Goal: Task Accomplishment & Management: Manage account settings

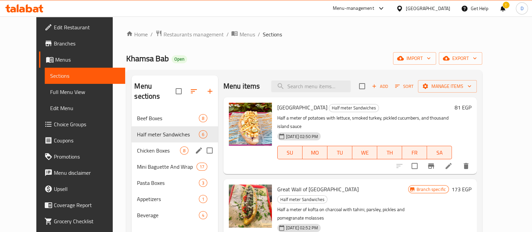
click at [132, 147] on div "Chicken Boxes 8" at bounding box center [175, 150] width 86 height 16
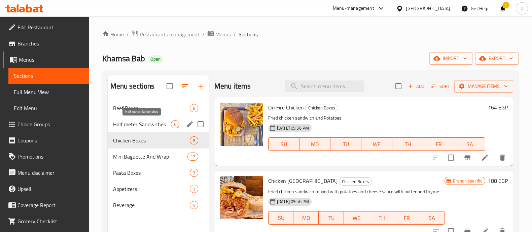
click at [144, 118] on div "Half meter Sandwiches 6" at bounding box center [158, 124] width 101 height 16
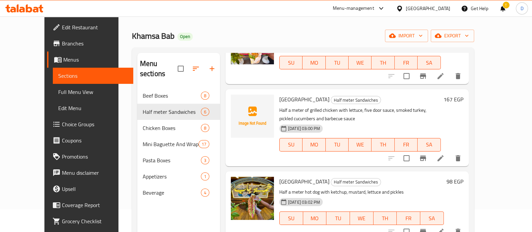
scroll to position [42, 0]
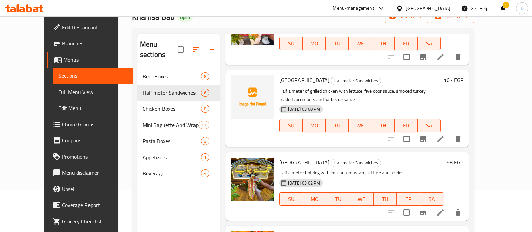
click at [463, 158] on h6 "98 EGP" at bounding box center [455, 162] width 17 height 9
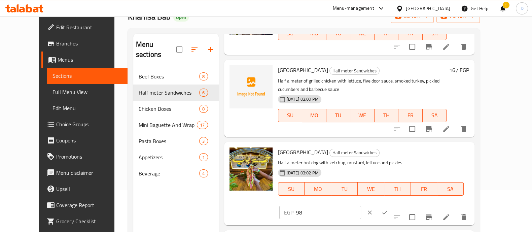
click at [361, 206] on input "98" at bounding box center [328, 212] width 65 height 13
paste input "127"
type input "127"
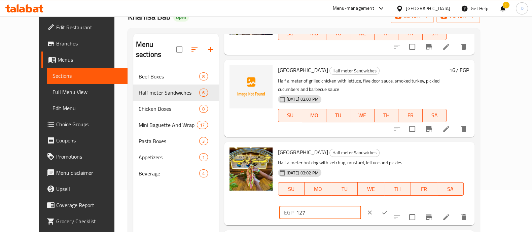
click at [392, 205] on button "ok" at bounding box center [384, 212] width 15 height 15
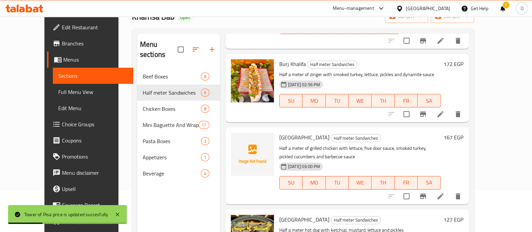
scroll to position [116, 0]
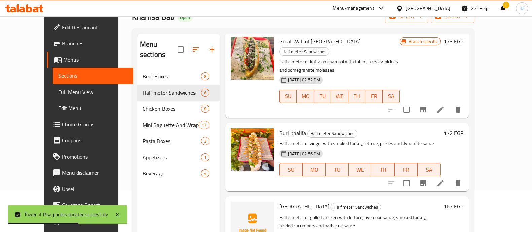
click at [463, 128] on h6 "172 EGP" at bounding box center [454, 132] width 20 height 9
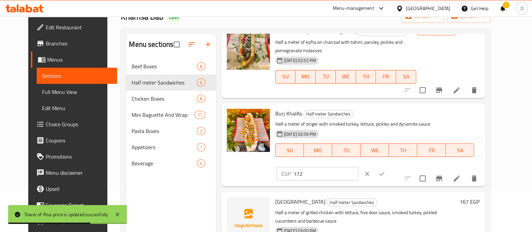
click at [358, 167] on input "172" at bounding box center [326, 173] width 65 height 13
paste input "225"
type input "225"
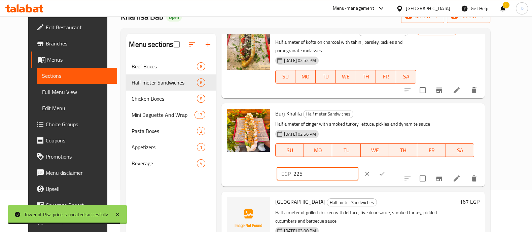
click at [389, 166] on button "ok" at bounding box center [382, 173] width 15 height 15
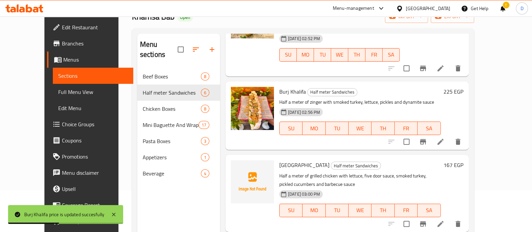
scroll to position [158, 0]
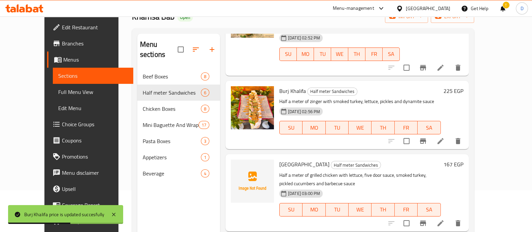
click at [463, 160] on h6 "167 EGP" at bounding box center [454, 164] width 20 height 9
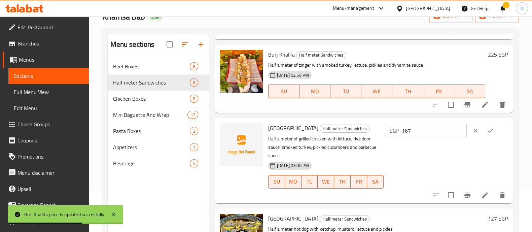
click at [399, 135] on p "EGP" at bounding box center [394, 131] width 9 height 8
click at [441, 130] on div "Eiffel Tower Half meter Sandwiches Half a meter of grilled chicken with lettuce…" at bounding box center [388, 161] width 245 height 80
click at [434, 138] on div "EGP 167 ​" at bounding box center [446, 130] width 123 height 15
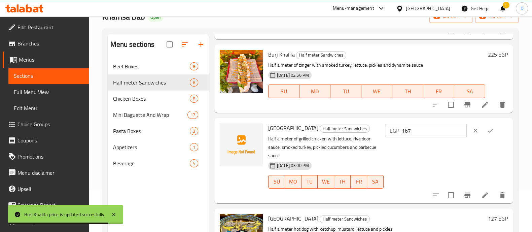
click at [433, 137] on input "167" at bounding box center [434, 130] width 65 height 13
click at [432, 137] on input "167" at bounding box center [434, 130] width 65 height 13
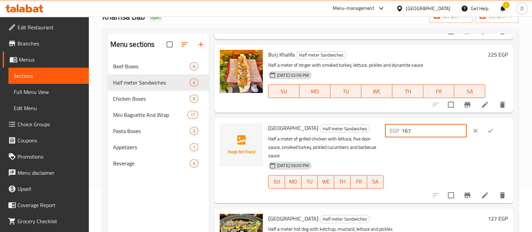
paste input "21"
type input "217"
click at [487, 134] on icon "ok" at bounding box center [490, 130] width 7 height 7
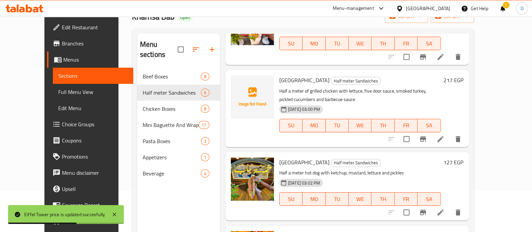
scroll to position [84, 0]
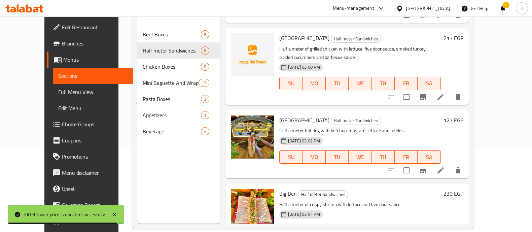
click at [463, 189] on h6 "230 EGP" at bounding box center [454, 193] width 20 height 9
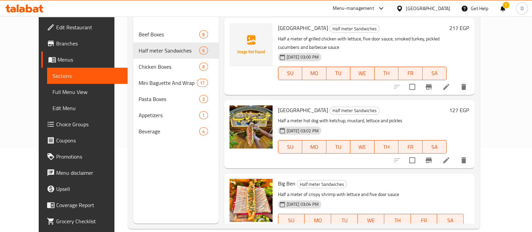
paste input "99"
type input "299"
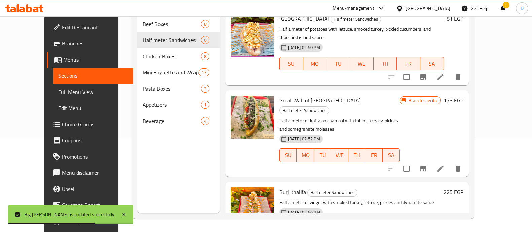
scroll to position [0, 0]
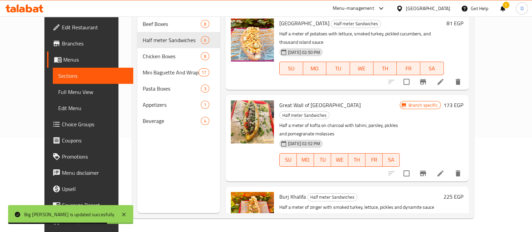
click at [463, 100] on h6 "173 EGP" at bounding box center [454, 104] width 20 height 9
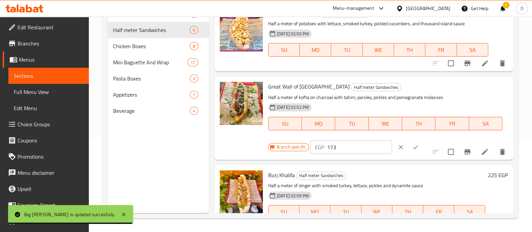
click at [357, 145] on input "173" at bounding box center [359, 146] width 65 height 13
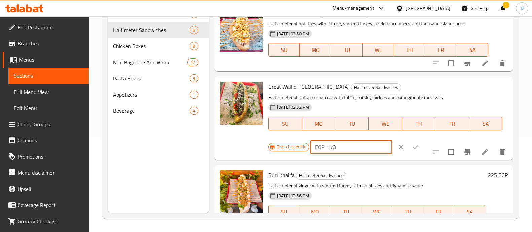
click at [357, 145] on input "173" at bounding box center [359, 146] width 65 height 13
click at [356, 145] on input "173" at bounding box center [359, 146] width 65 height 13
paste input "225"
type input "225"
click at [412, 149] on icon "ok" at bounding box center [415, 147] width 7 height 7
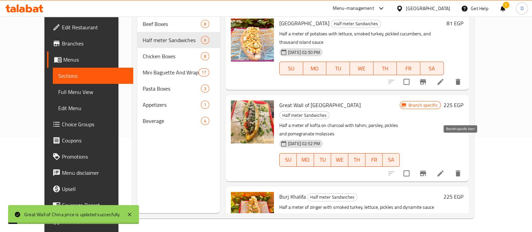
click at [426, 171] on icon "Branch-specific-item" at bounding box center [423, 173] width 6 height 5
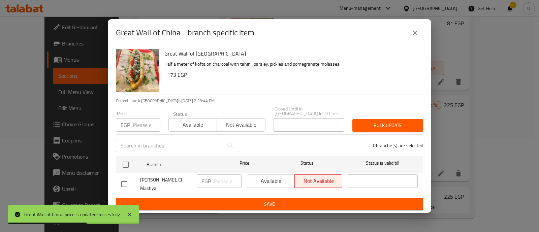
click at [409, 39] on button "close" at bounding box center [415, 33] width 16 height 16
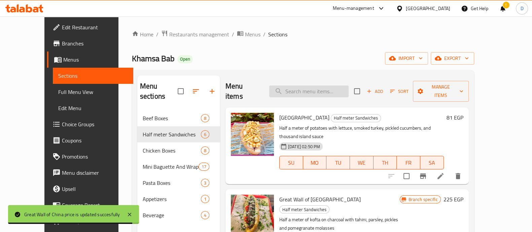
click at [325, 85] on input "search" at bounding box center [308, 91] width 79 height 12
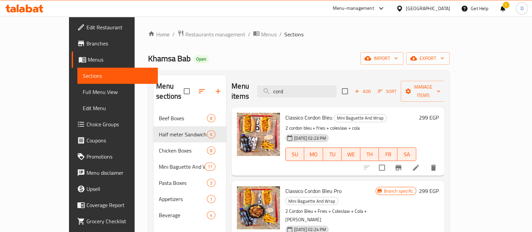
type input "cord"
click at [439, 113] on h6 "299 EGP" at bounding box center [429, 117] width 20 height 9
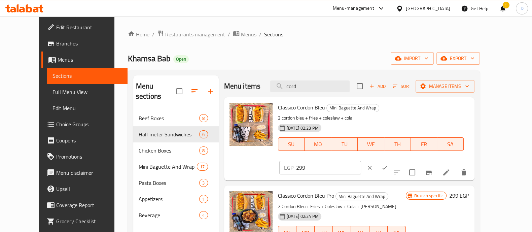
click at [361, 161] on input "299" at bounding box center [328, 167] width 65 height 13
paste input "321"
type input "321"
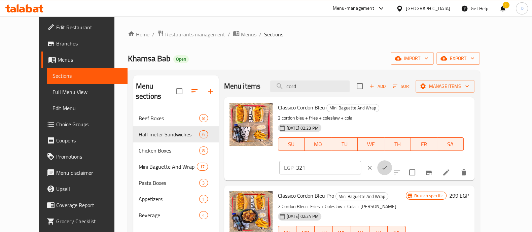
click at [388, 164] on icon "ok" at bounding box center [384, 167] width 7 height 7
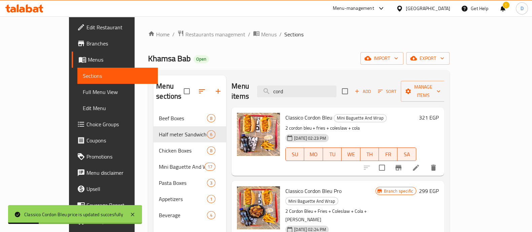
scroll to position [42, 0]
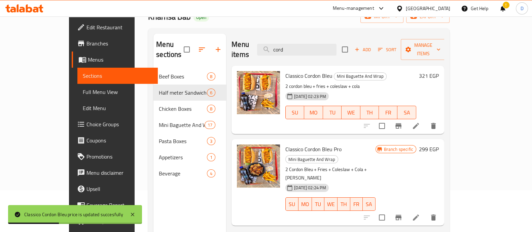
click at [439, 144] on h6 "299 EGP" at bounding box center [429, 148] width 20 height 9
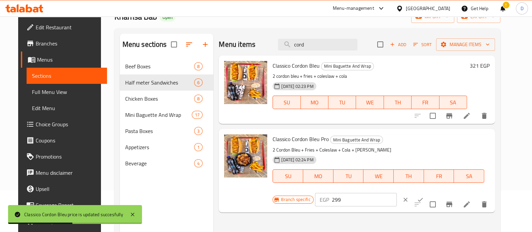
click at [397, 193] on input "299" at bounding box center [364, 199] width 65 height 13
paste input "417"
type input "417"
click at [424, 196] on icon "ok" at bounding box center [420, 199] width 7 height 7
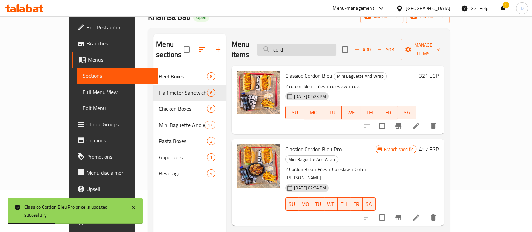
click at [317, 44] on input "cord" at bounding box center [296, 50] width 79 height 12
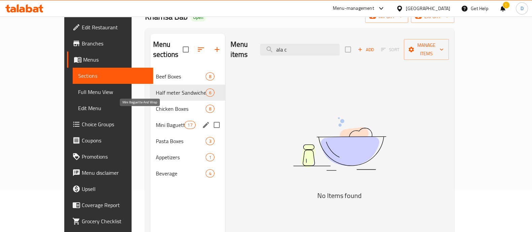
type input "ala c"
drag, startPoint x: 142, startPoint y: 110, endPoint x: 183, endPoint y: 107, distance: 40.8
click at [156, 121] on span "Mini Baguette And Wrap" at bounding box center [170, 125] width 29 height 8
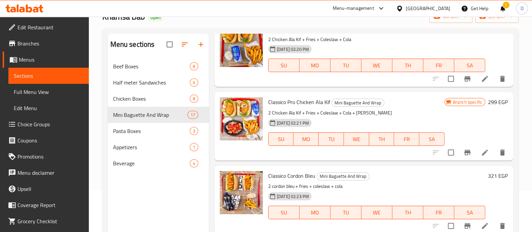
scroll to position [968, 0]
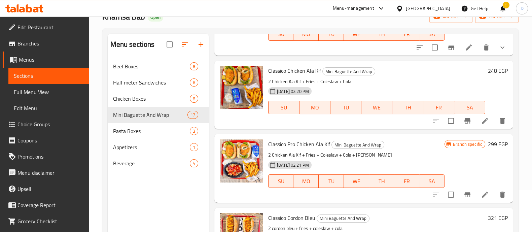
click at [495, 71] on h6 "248 EGP" at bounding box center [498, 70] width 20 height 9
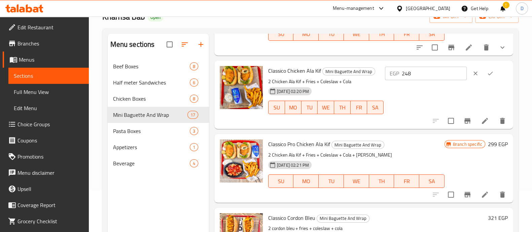
click at [424, 79] on input "248" at bounding box center [434, 73] width 65 height 13
paste input "322"
type input "322"
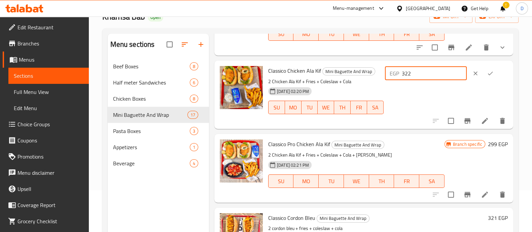
click at [486, 77] on button "ok" at bounding box center [490, 73] width 15 height 15
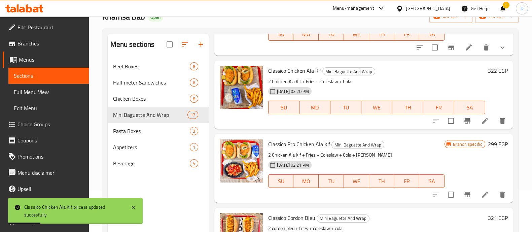
click at [489, 142] on h6 "299 EGP" at bounding box center [498, 143] width 20 height 9
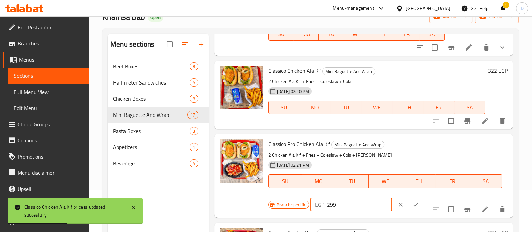
click at [341, 209] on input "299" at bounding box center [359, 204] width 65 height 13
paste input "427"
type input "427"
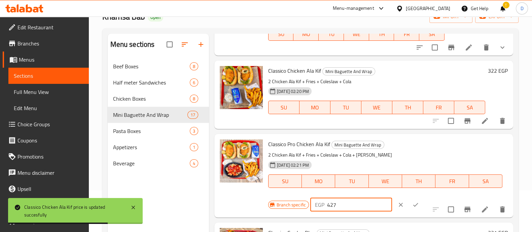
click at [411, 204] on button "ok" at bounding box center [415, 204] width 15 height 15
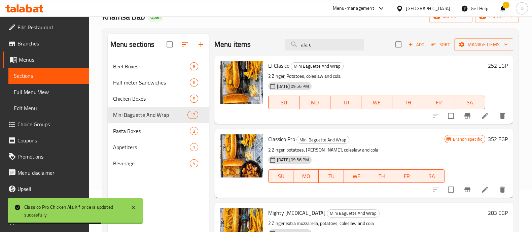
scroll to position [0, 0]
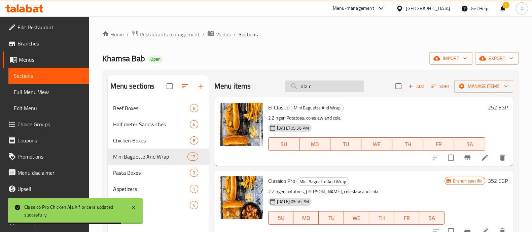
click at [326, 90] on input "ala c" at bounding box center [324, 86] width 79 height 12
click at [327, 90] on input "ala c" at bounding box center [324, 86] width 79 height 12
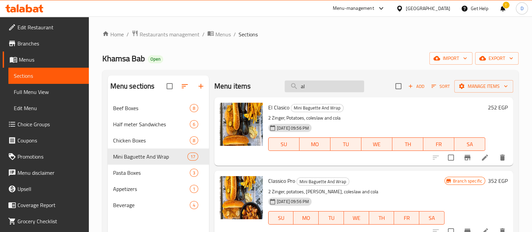
type input "a"
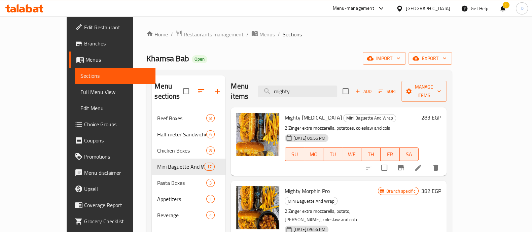
type input "mighty"
click at [441, 113] on h6 "283 EGP" at bounding box center [431, 117] width 20 height 9
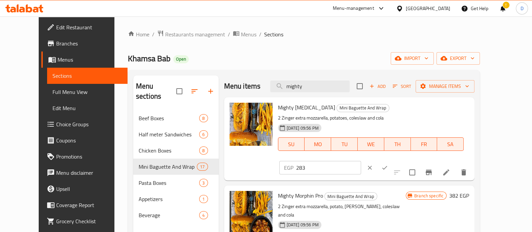
click at [361, 161] on input "283" at bounding box center [328, 167] width 65 height 13
paste input "337"
type input "337"
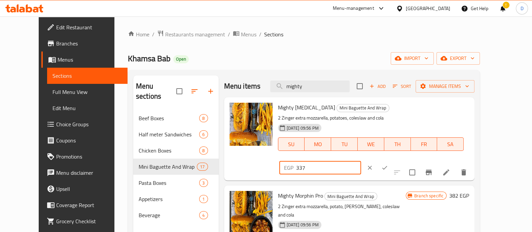
click at [392, 160] on button "ok" at bounding box center [384, 167] width 15 height 15
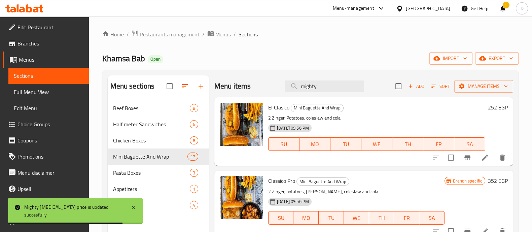
click at [18, 7] on icon at bounding box center [18, 8] width 2 height 8
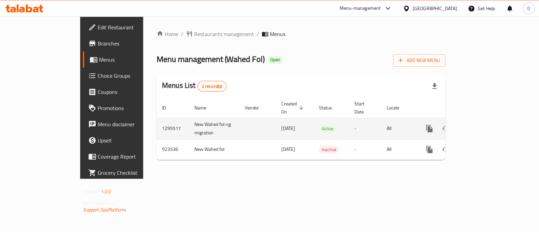
click at [481, 126] on icon "enhanced table" at bounding box center [478, 129] width 6 height 6
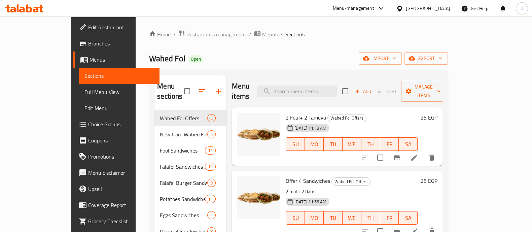
click at [437, 113] on h6 "25 EGP" at bounding box center [428, 117] width 17 height 9
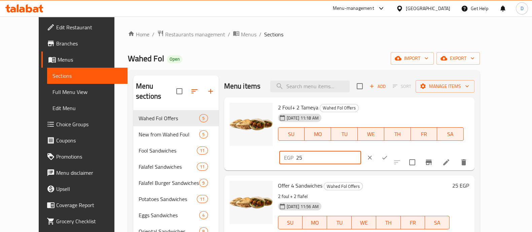
drag, startPoint x: 411, startPoint y: 110, endPoint x: 417, endPoint y: 110, distance: 6.1
click at [361, 151] on input "25" at bounding box center [328, 157] width 65 height 13
type input "20"
click at [392, 150] on button "ok" at bounding box center [384, 157] width 15 height 15
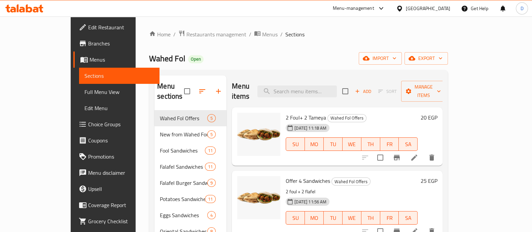
click at [16, 9] on icon at bounding box center [24, 8] width 38 height 8
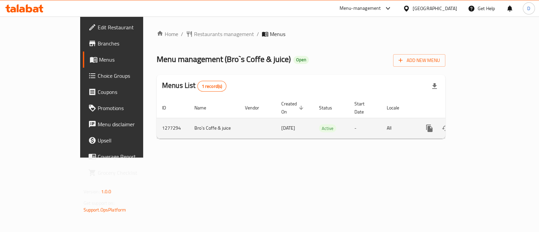
click at [486, 125] on link "enhanced table" at bounding box center [478, 128] width 16 height 16
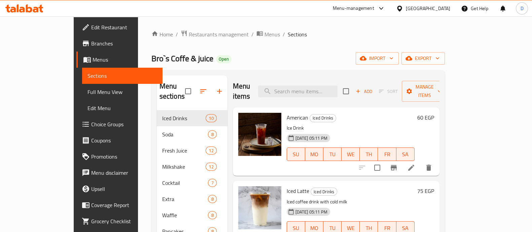
click at [91, 124] on span "Choice Groups" at bounding box center [124, 124] width 66 height 8
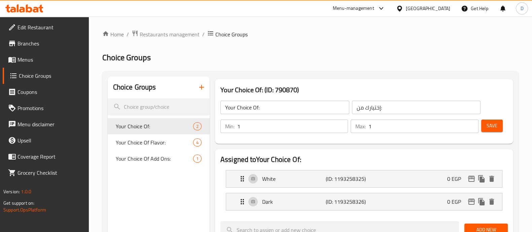
click at [202, 83] on icon "button" at bounding box center [202, 87] width 8 height 8
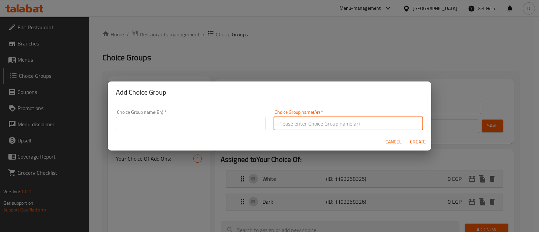
click at [307, 123] on input "text" at bounding box center [347, 123] width 149 height 13
type input "g"
click at [198, 124] on input "text" at bounding box center [190, 123] width 149 height 13
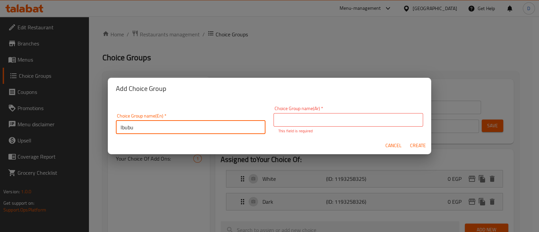
type input "lbubu"
click at [324, 120] on input "text" at bounding box center [347, 119] width 149 height 13
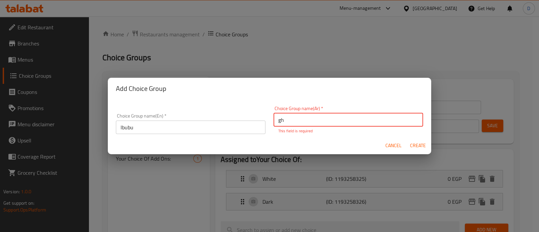
type input "g"
type input "لابوبو"
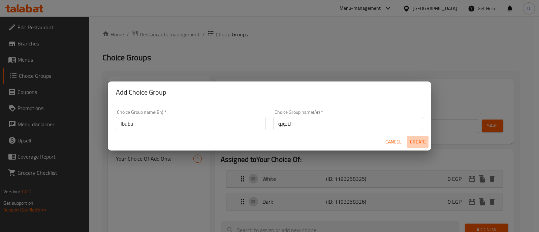
click at [415, 145] on span "Create" at bounding box center [417, 142] width 16 height 8
type input "lbubu"
type input "لابوبو"
type input "0"
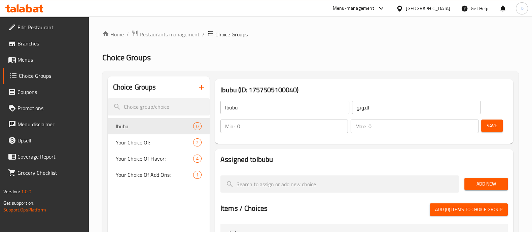
click at [275, 126] on input "0" at bounding box center [292, 125] width 111 height 13
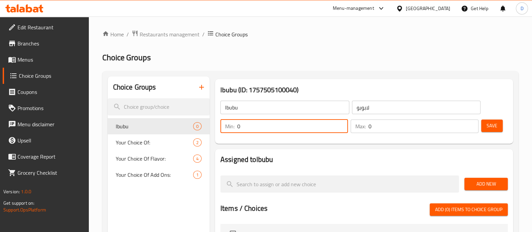
click at [275, 126] on input "0" at bounding box center [292, 125] width 111 height 13
click at [389, 128] on input "0" at bounding box center [424, 125] width 110 height 13
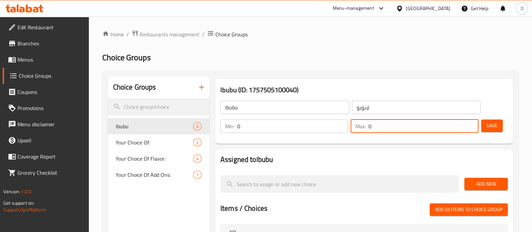
click at [389, 128] on input "0" at bounding box center [424, 125] width 110 height 13
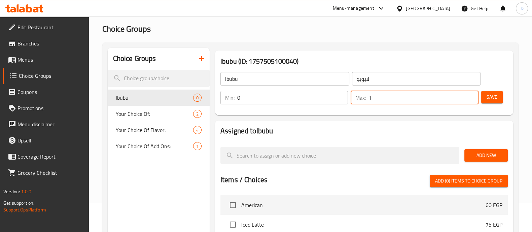
scroll to position [42, 0]
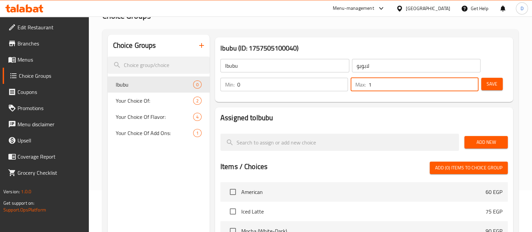
type input "1"
click at [480, 138] on span "Add New" at bounding box center [486, 142] width 33 height 8
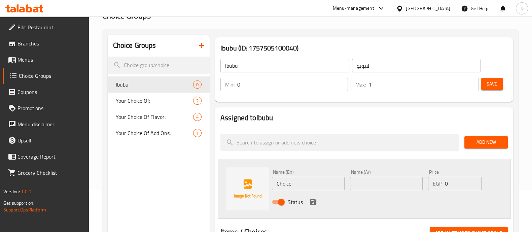
click at [399, 186] on input "text" at bounding box center [386, 183] width 73 height 13
type input "لابوبو"
click at [297, 180] on input "Choice" at bounding box center [308, 183] width 73 height 13
click at [296, 180] on input "Choice" at bounding box center [308, 183] width 73 height 13
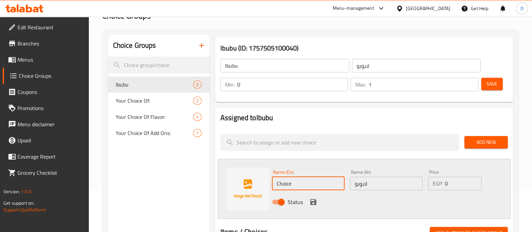
click at [293, 58] on div "lbubu ​" at bounding box center [285, 66] width 132 height 16
click at [293, 60] on input "lbubu" at bounding box center [284, 65] width 129 height 13
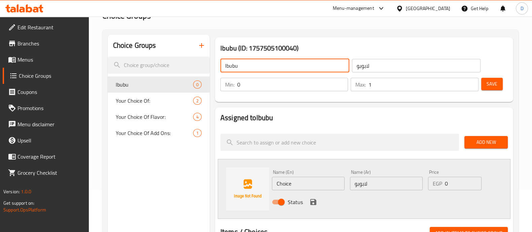
click at [293, 60] on input "lbubu" at bounding box center [284, 65] width 129 height 13
click at [293, 61] on input "lbubu" at bounding box center [284, 65] width 129 height 13
click at [283, 184] on input "Choice" at bounding box center [308, 183] width 73 height 13
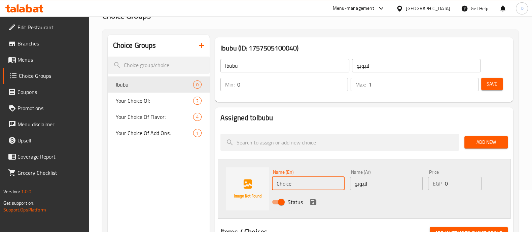
paste input "lbubu"
type input "lbubu"
click at [447, 184] on input "0" at bounding box center [463, 183] width 36 height 13
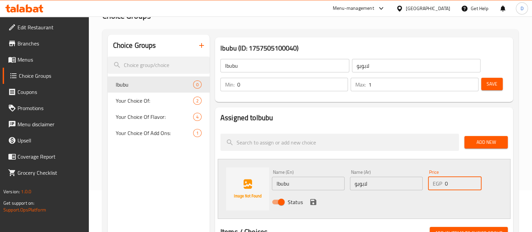
click at [447, 184] on input "0" at bounding box center [463, 183] width 36 height 13
type input "25"
click at [315, 199] on icon "save" at bounding box center [313, 202] width 6 height 6
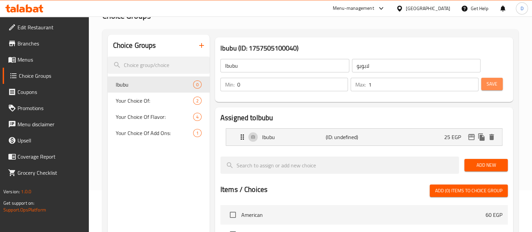
click at [495, 83] on span "Save" at bounding box center [492, 84] width 11 height 8
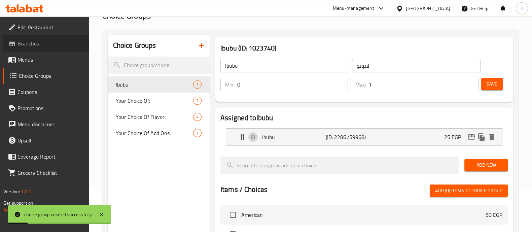
click at [38, 42] on span "Branches" at bounding box center [51, 43] width 66 height 8
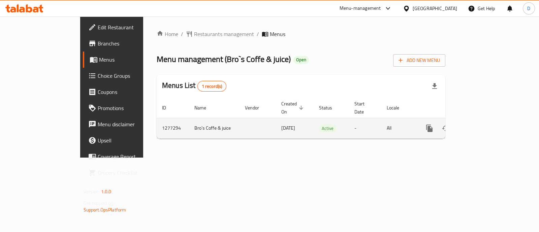
click at [481, 125] on icon "enhanced table" at bounding box center [478, 128] width 6 height 6
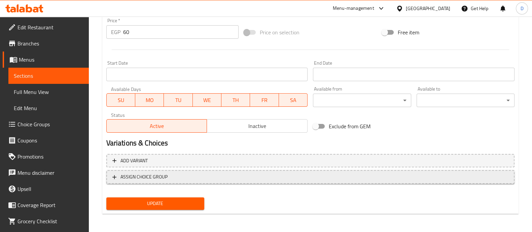
click at [165, 179] on span "ASSIGN CHOICE GROUP" at bounding box center [144, 177] width 47 height 8
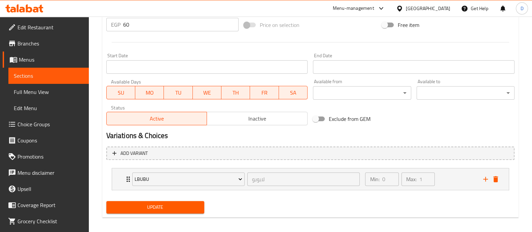
scroll to position [264, 0]
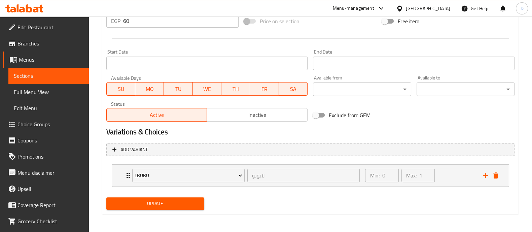
click at [159, 200] on span "Update" at bounding box center [155, 203] width 87 height 8
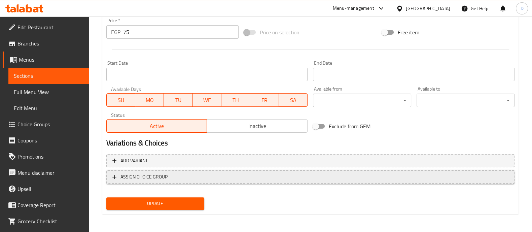
click at [147, 179] on span "ASSIGN CHOICE GROUP" at bounding box center [144, 177] width 47 height 8
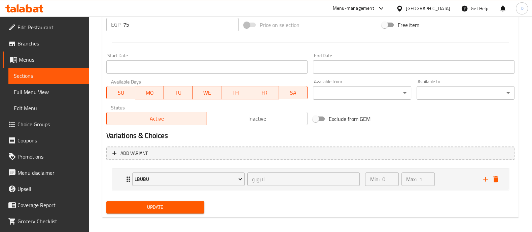
scroll to position [264, 0]
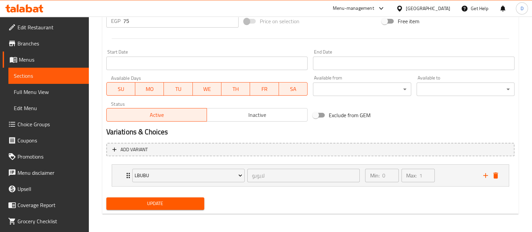
click at [148, 201] on span "Update" at bounding box center [155, 203] width 87 height 8
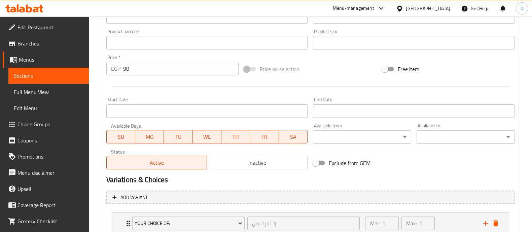
scroll to position [264, 0]
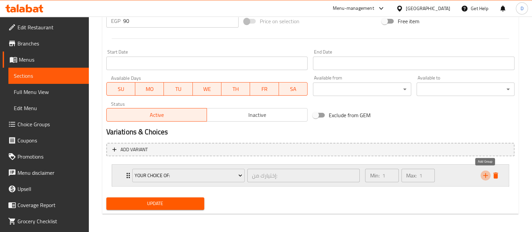
click at [484, 177] on icon "add" at bounding box center [486, 175] width 8 height 8
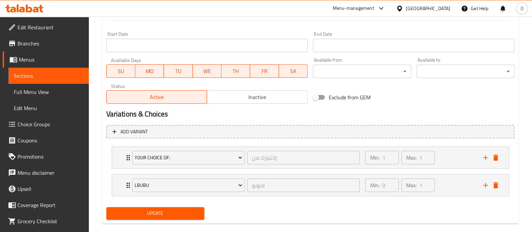
scroll to position [291, 0]
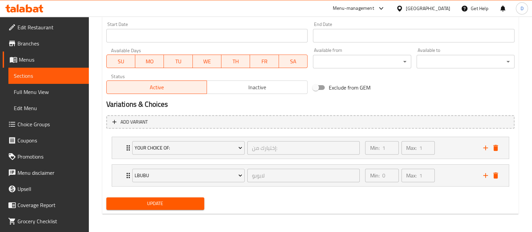
click at [163, 202] on span "Update" at bounding box center [155, 203] width 87 height 8
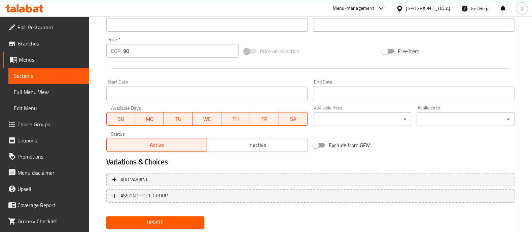
scroll to position [253, 0]
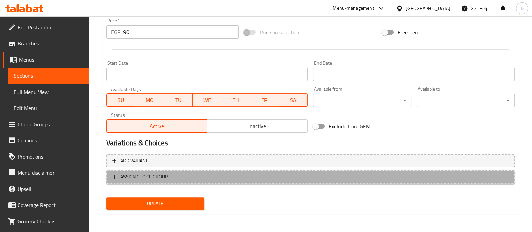
click at [199, 181] on button "ASSIGN CHOICE GROUP" at bounding box center [310, 177] width 408 height 14
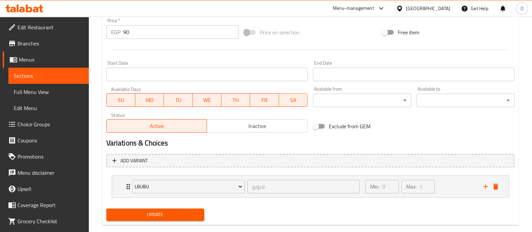
click at [177, 218] on span "Update" at bounding box center [155, 214] width 87 height 8
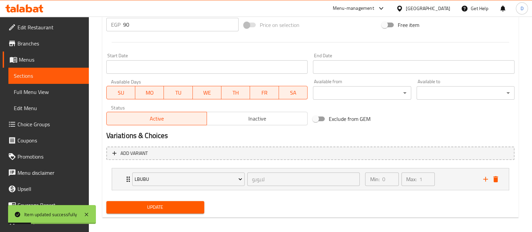
scroll to position [264, 0]
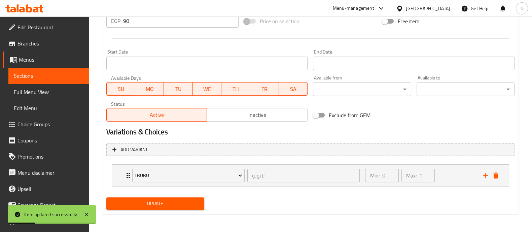
click at [158, 201] on span "Update" at bounding box center [155, 203] width 87 height 8
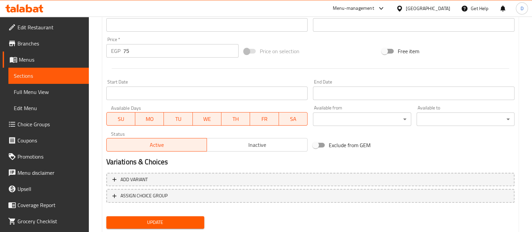
scroll to position [253, 0]
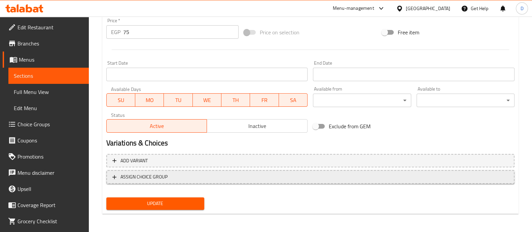
click at [144, 179] on span "ASSIGN CHOICE GROUP" at bounding box center [144, 177] width 47 height 8
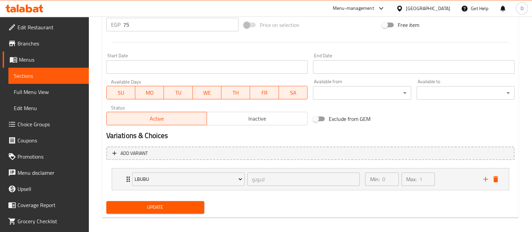
scroll to position [264, 0]
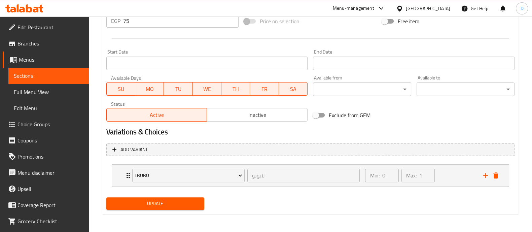
drag, startPoint x: 144, startPoint y: 197, endPoint x: 147, endPoint y: 192, distance: 5.7
click at [144, 198] on button "Update" at bounding box center [155, 203] width 98 height 12
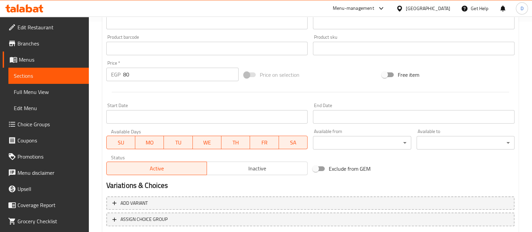
scroll to position [253, 0]
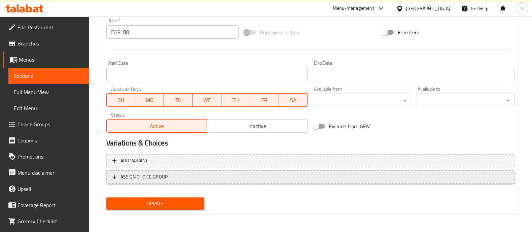
click at [143, 177] on span "ASSIGN CHOICE GROUP" at bounding box center [144, 177] width 47 height 8
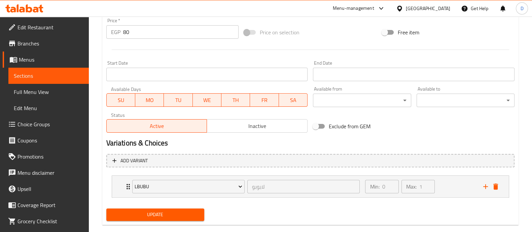
click at [146, 203] on div "Add variant lbubu لابوبو ​ Min: 0 ​ Max: 1 ​ lbubu (ID: 2286759968) 25 EGP Name…" at bounding box center [311, 178] width 414 height 55
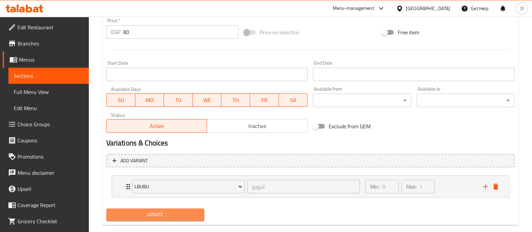
click at [147, 211] on span "Update" at bounding box center [155, 214] width 87 height 8
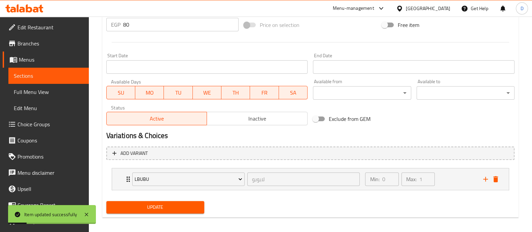
scroll to position [264, 0]
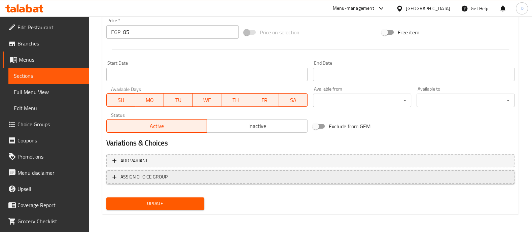
click at [136, 177] on span "ASSIGN CHOICE GROUP" at bounding box center [144, 177] width 47 height 8
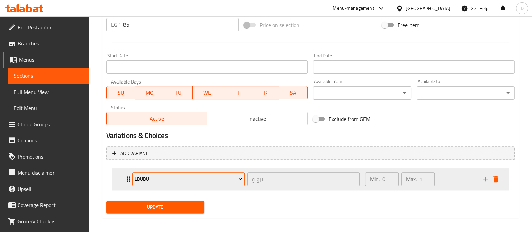
scroll to position [264, 0]
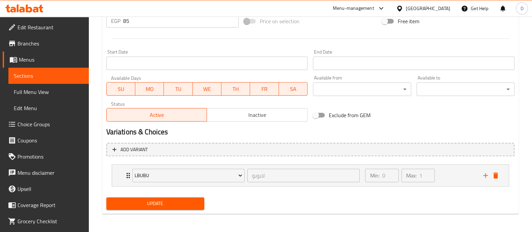
click at [136, 203] on span "Update" at bounding box center [155, 203] width 87 height 8
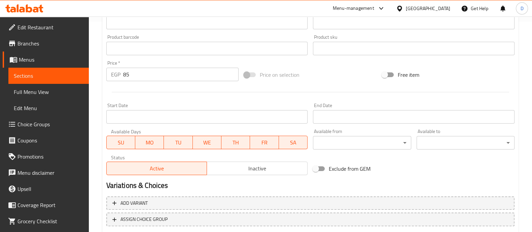
scroll to position [253, 0]
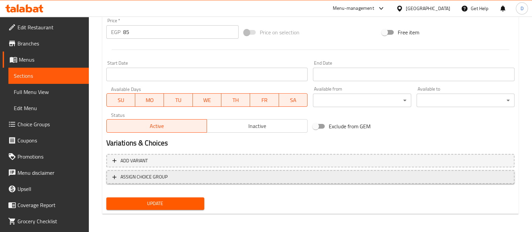
click at [168, 173] on span "ASSIGN CHOICE GROUP" at bounding box center [310, 177] width 396 height 8
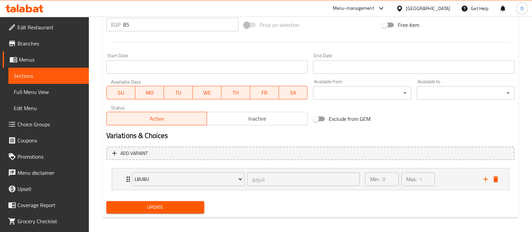
scroll to position [264, 0]
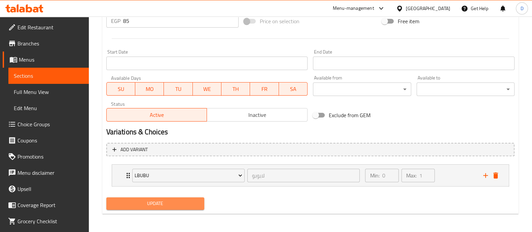
click at [158, 201] on span "Update" at bounding box center [155, 203] width 87 height 8
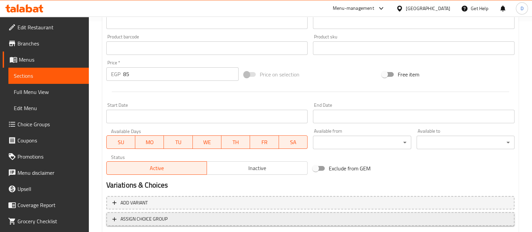
scroll to position [253, 0]
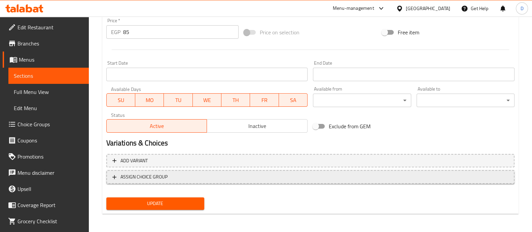
click at [148, 170] on button "ASSIGN CHOICE GROUP" at bounding box center [310, 177] width 408 height 14
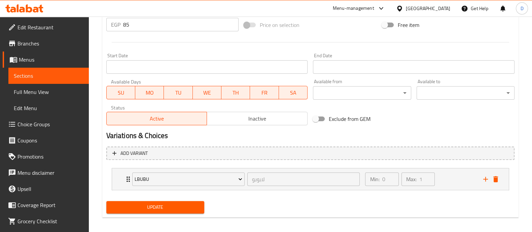
scroll to position [264, 0]
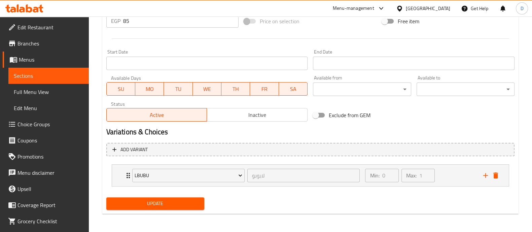
click at [151, 204] on span "Update" at bounding box center [155, 203] width 87 height 8
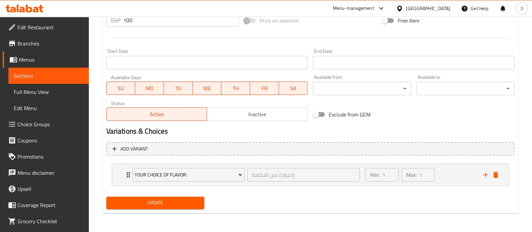
scroll to position [264, 0]
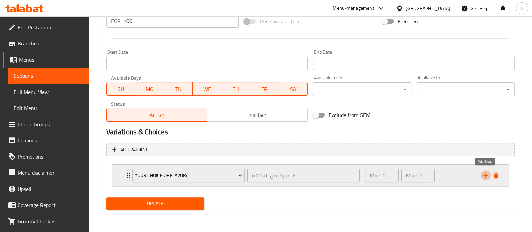
click at [485, 173] on icon "add" at bounding box center [486, 175] width 8 height 8
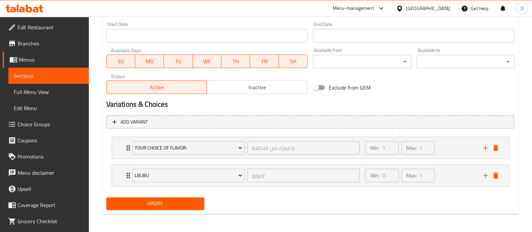
click at [176, 200] on span "Update" at bounding box center [155, 203] width 87 height 8
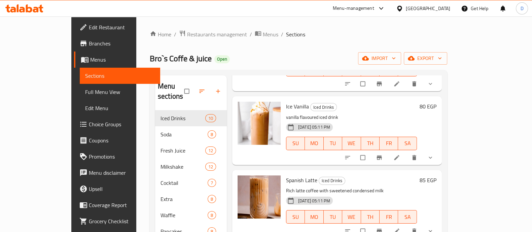
scroll to position [520, 0]
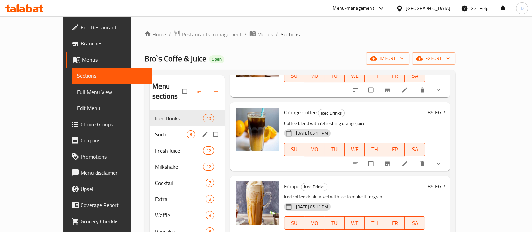
click at [155, 130] on span "Soda" at bounding box center [171, 134] width 32 height 8
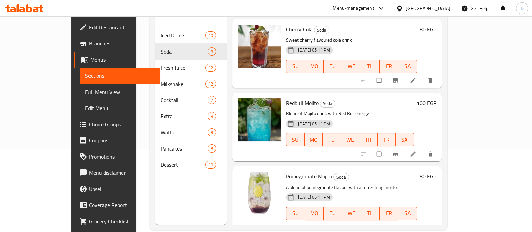
scroll to position [94, 0]
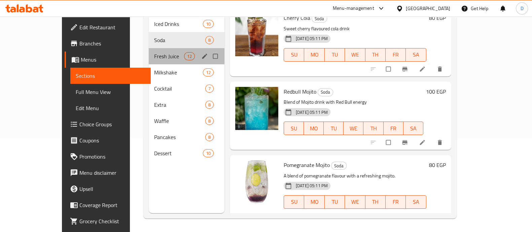
click at [149, 51] on div "Fresh Juice 12" at bounding box center [187, 56] width 76 height 16
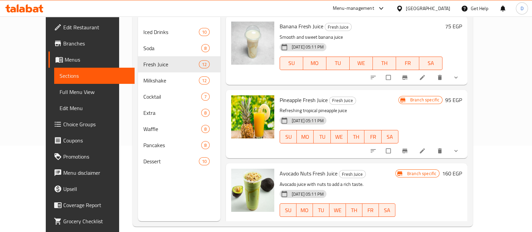
scroll to position [94, 0]
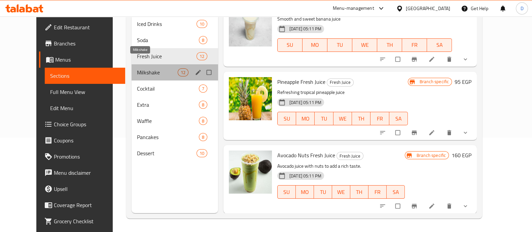
click at [139, 68] on span "Milkshake" at bounding box center [157, 72] width 40 height 8
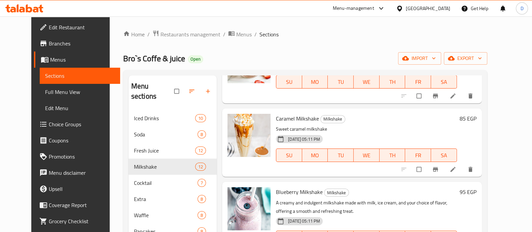
scroll to position [168, 0]
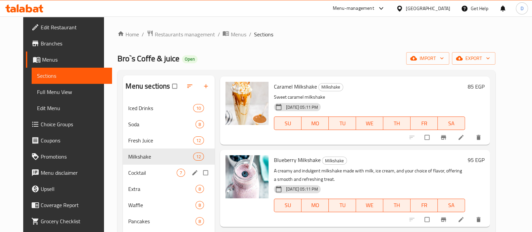
click at [131, 167] on div "Cocktail 7" at bounding box center [169, 173] width 92 height 16
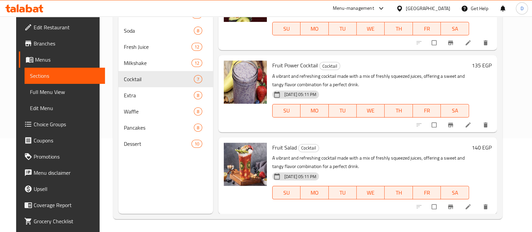
scroll to position [94, 0]
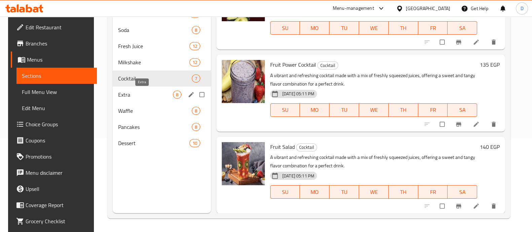
click at [138, 94] on span "Extra" at bounding box center [145, 95] width 55 height 8
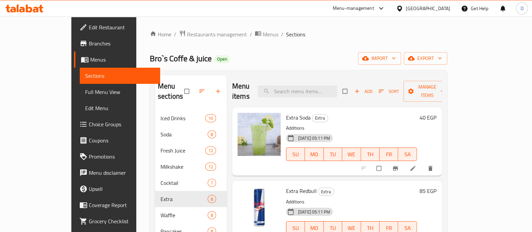
click at [25, 10] on icon at bounding box center [24, 8] width 38 height 8
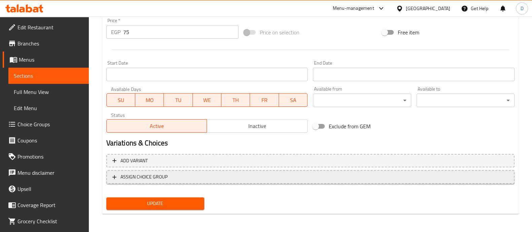
click at [150, 182] on button "ASSIGN CHOICE GROUP" at bounding box center [310, 177] width 408 height 14
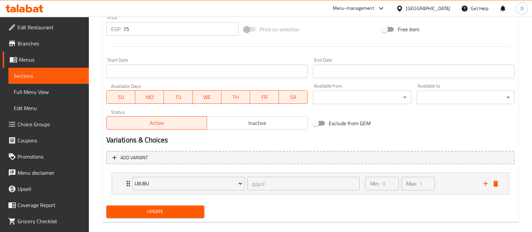
scroll to position [264, 0]
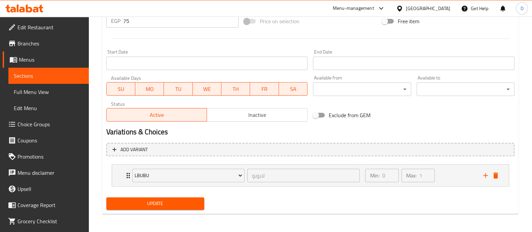
click at [148, 203] on span "Update" at bounding box center [155, 203] width 87 height 8
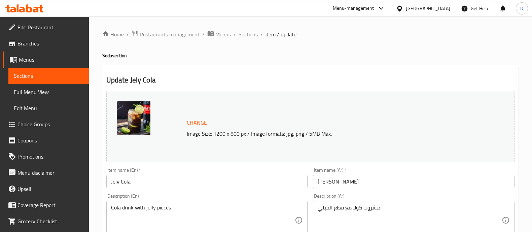
scroll to position [253, 0]
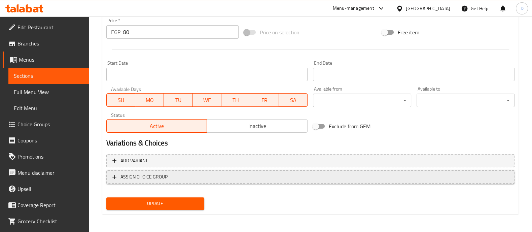
click at [160, 175] on span "ASSIGN CHOICE GROUP" at bounding box center [144, 177] width 47 height 8
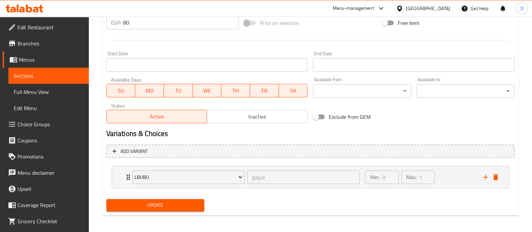
scroll to position [264, 0]
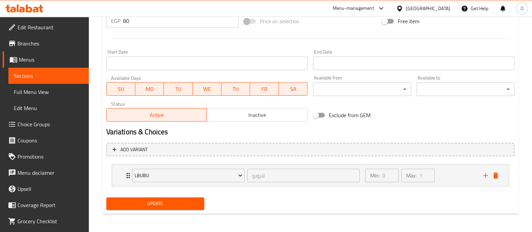
click at [158, 199] on span "Update" at bounding box center [155, 203] width 87 height 8
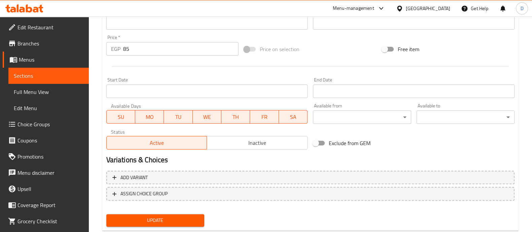
scroll to position [253, 0]
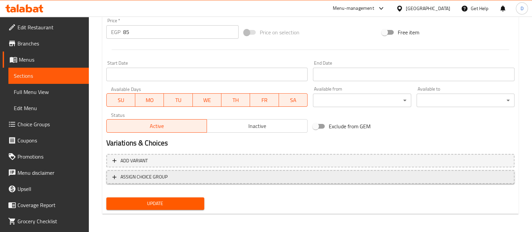
click at [167, 179] on span "ASSIGN CHOICE GROUP" at bounding box center [144, 177] width 47 height 8
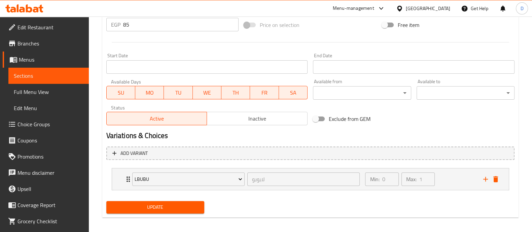
scroll to position [264, 0]
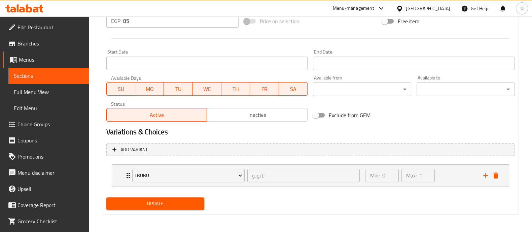
click at [167, 205] on span "Update" at bounding box center [155, 203] width 87 height 8
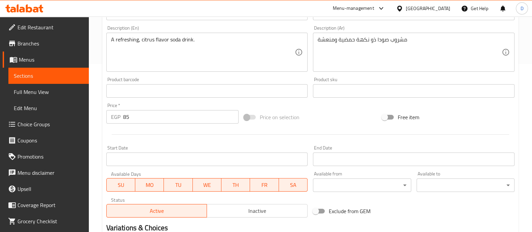
scroll to position [253, 0]
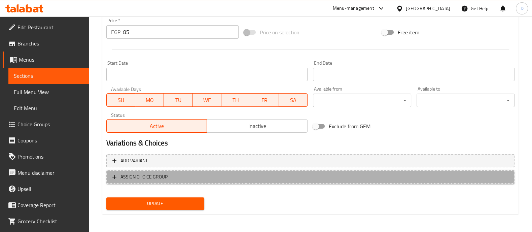
click at [156, 181] on button "ASSIGN CHOICE GROUP" at bounding box center [310, 177] width 408 height 14
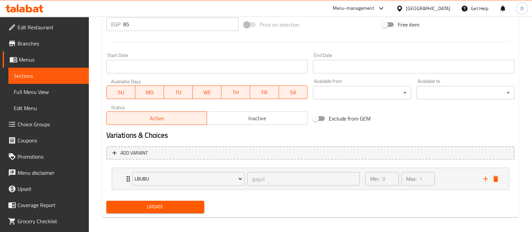
scroll to position [264, 0]
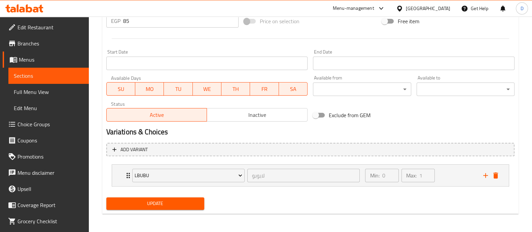
click at [153, 197] on button "Update" at bounding box center [155, 203] width 98 height 12
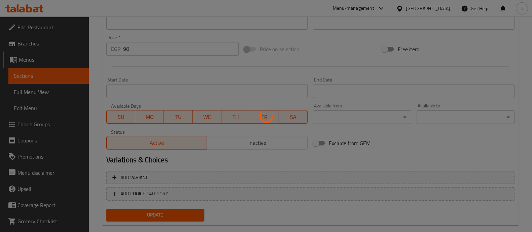
scroll to position [247, 0]
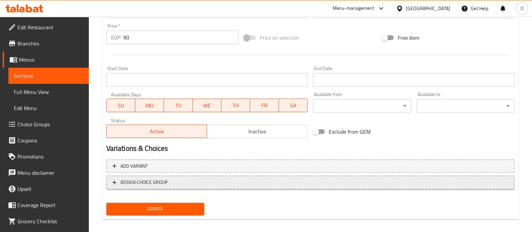
click at [157, 186] on button "ASSIGN CHOICE GROUP" at bounding box center [310, 182] width 408 height 14
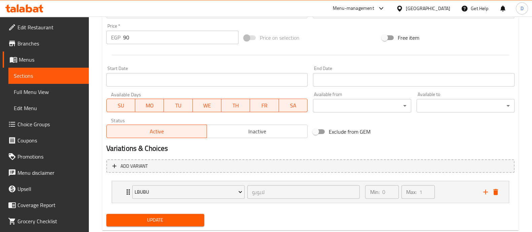
click at [161, 216] on span "Update" at bounding box center [155, 220] width 87 height 8
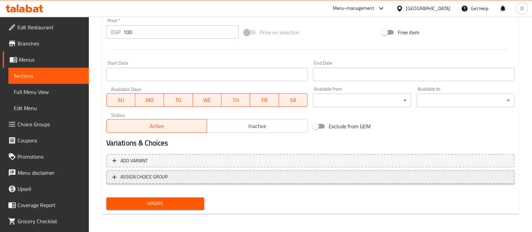
click at [136, 179] on span "ASSIGN CHOICE GROUP" at bounding box center [144, 177] width 47 height 8
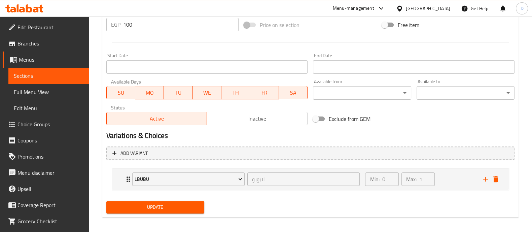
scroll to position [264, 0]
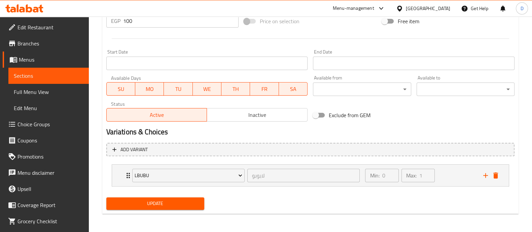
click at [154, 201] on span "Update" at bounding box center [155, 203] width 87 height 8
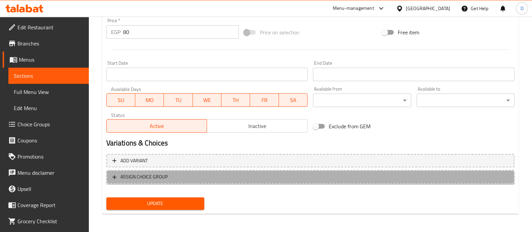
click at [158, 180] on span "ASSIGN CHOICE GROUP" at bounding box center [144, 177] width 47 height 8
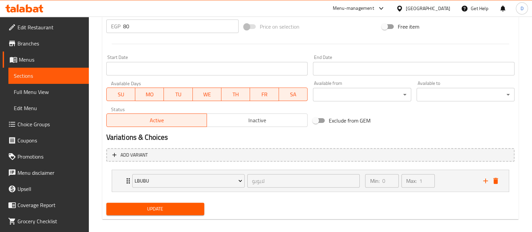
scroll to position [264, 0]
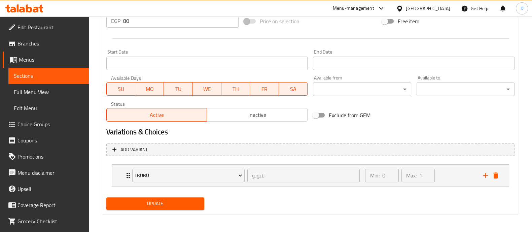
click at [151, 201] on span "Update" at bounding box center [155, 203] width 87 height 8
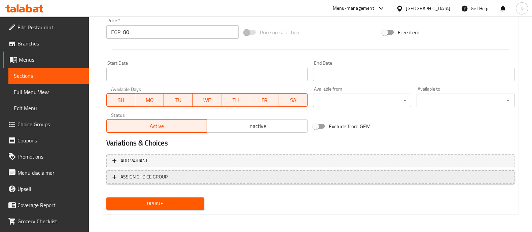
click at [148, 179] on span "ASSIGN CHOICE GROUP" at bounding box center [144, 177] width 47 height 8
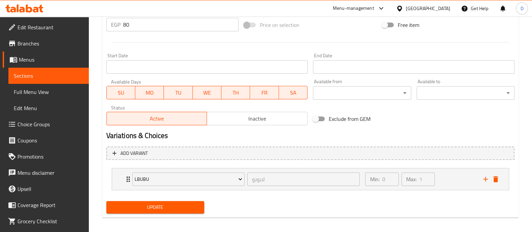
scroll to position [264, 0]
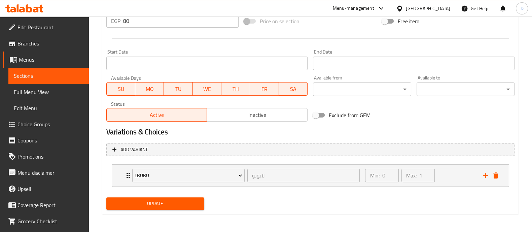
click at [149, 201] on span "Update" at bounding box center [155, 203] width 87 height 8
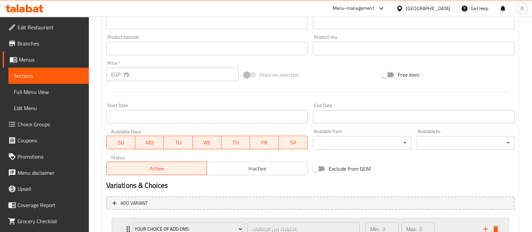
scroll to position [264, 0]
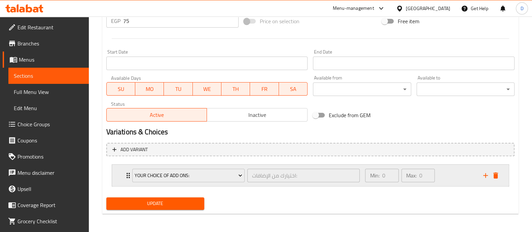
click at [483, 176] on icon "add" at bounding box center [486, 175] width 8 height 8
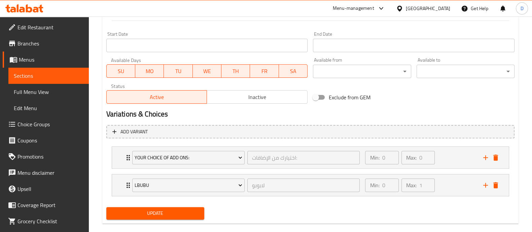
scroll to position [291, 0]
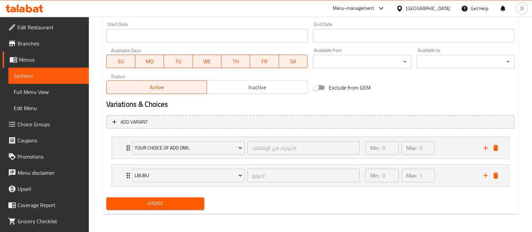
click at [158, 203] on span "Update" at bounding box center [155, 203] width 87 height 8
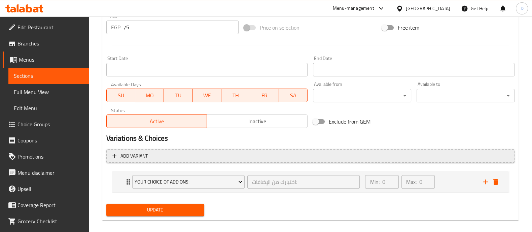
scroll to position [264, 0]
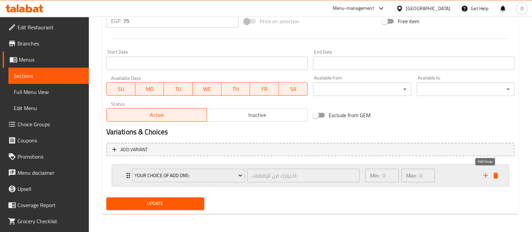
click at [484, 173] on icon "add" at bounding box center [486, 175] width 8 height 8
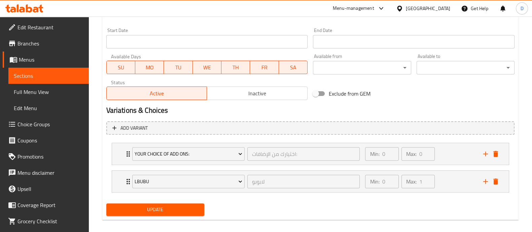
scroll to position [291, 0]
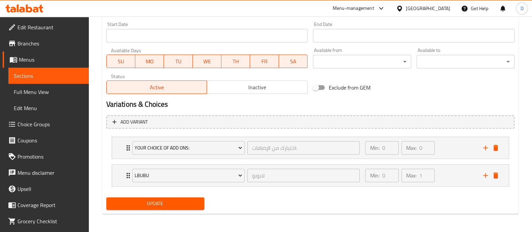
click at [182, 205] on span "Update" at bounding box center [155, 203] width 87 height 8
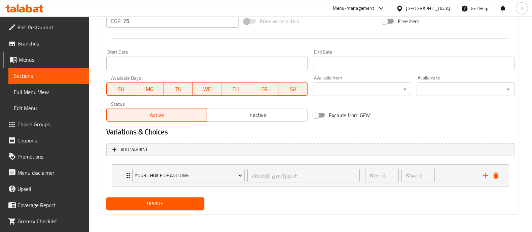
scroll to position [264, 0]
click at [484, 174] on icon "add" at bounding box center [485, 175] width 5 height 5
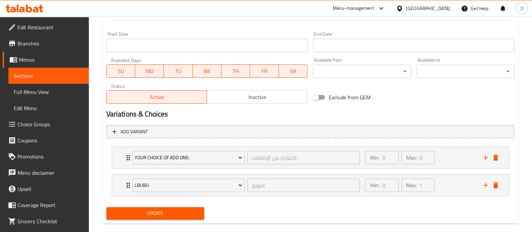
scroll to position [291, 0]
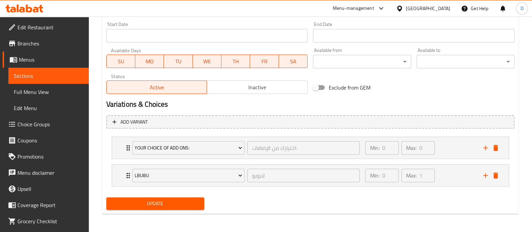
click at [184, 200] on span "Update" at bounding box center [155, 203] width 87 height 8
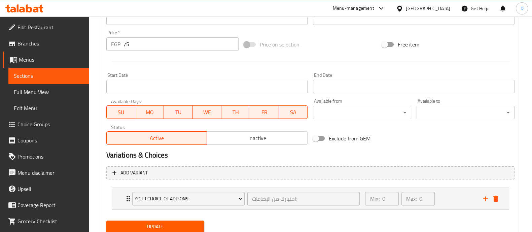
scroll to position [264, 0]
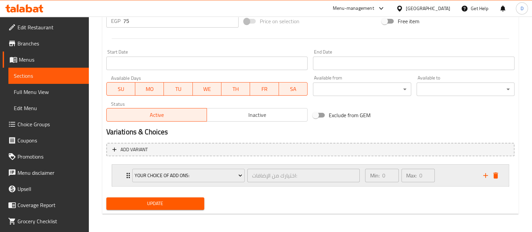
click at [486, 173] on icon "add" at bounding box center [485, 175] width 5 height 5
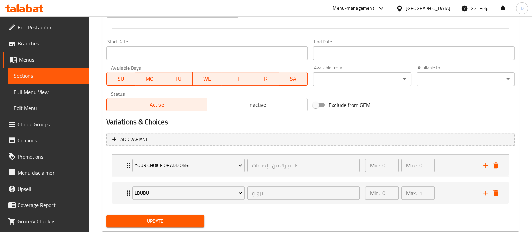
scroll to position [291, 0]
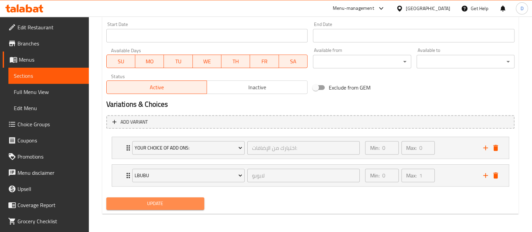
click at [188, 206] on span "Update" at bounding box center [155, 203] width 87 height 8
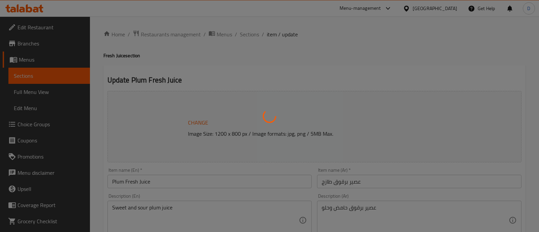
type input "اختيارك من الإضافات:"
type input "0"
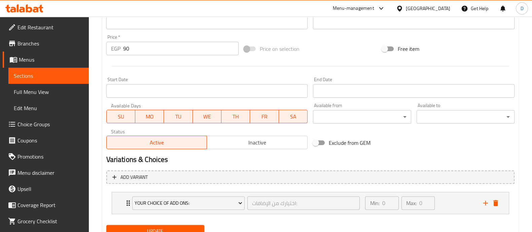
scroll to position [264, 0]
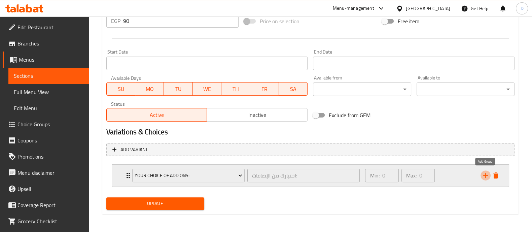
click at [484, 172] on icon "add" at bounding box center [486, 175] width 8 height 8
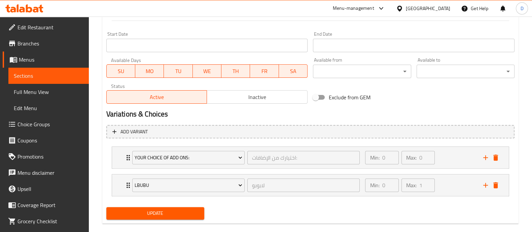
scroll to position [291, 0]
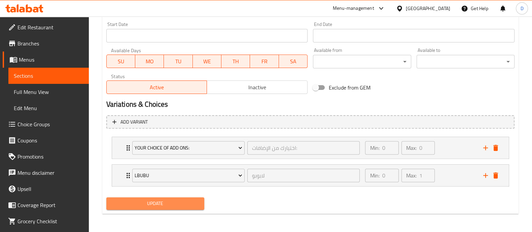
click at [154, 205] on span "Update" at bounding box center [155, 203] width 87 height 8
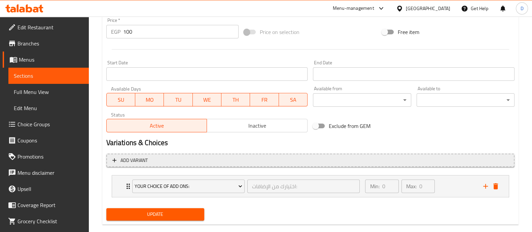
scroll to position [264, 0]
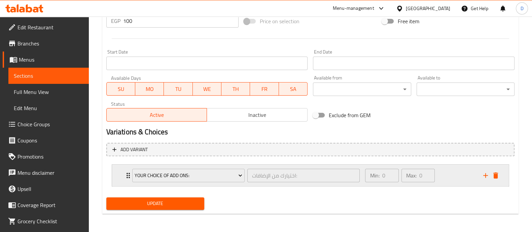
drag, startPoint x: 486, startPoint y: 174, endPoint x: 459, endPoint y: 174, distance: 26.9
click at [486, 174] on icon "add" at bounding box center [486, 175] width 8 height 8
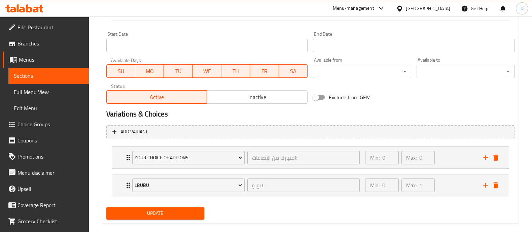
scroll to position [291, 0]
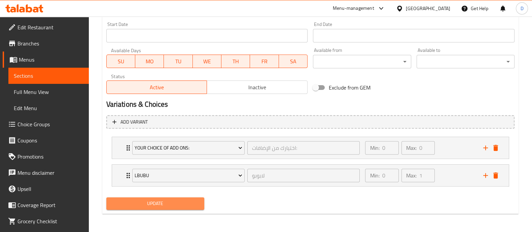
drag, startPoint x: 146, startPoint y: 199, endPoint x: 190, endPoint y: 152, distance: 64.3
click at [146, 199] on span "Update" at bounding box center [155, 203] width 87 height 8
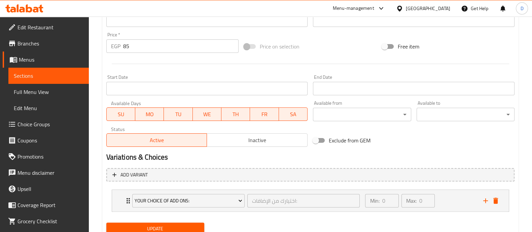
scroll to position [264, 0]
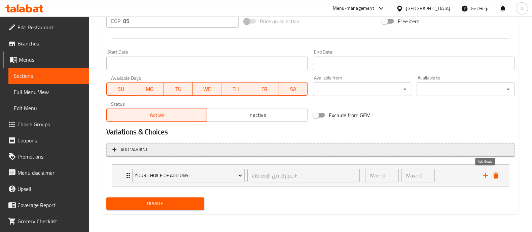
drag, startPoint x: 484, startPoint y: 175, endPoint x: 386, endPoint y: 151, distance: 100.7
click at [484, 176] on icon "add" at bounding box center [486, 175] width 8 height 8
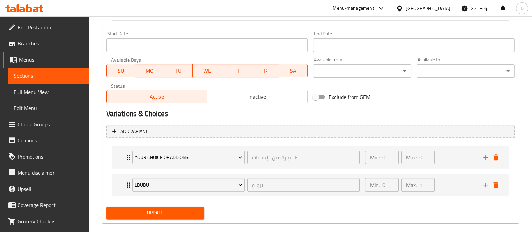
scroll to position [291, 0]
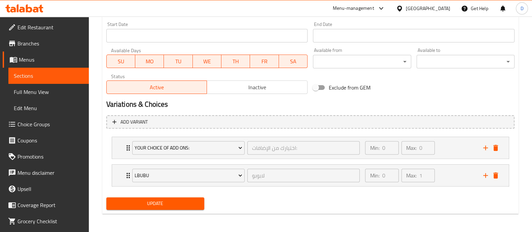
click at [170, 199] on span "Update" at bounding box center [155, 203] width 87 height 8
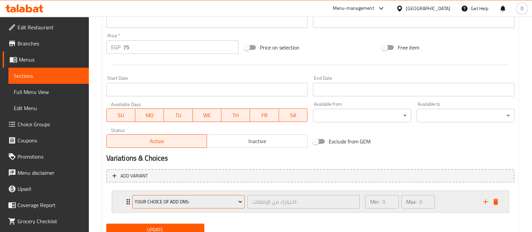
scroll to position [264, 0]
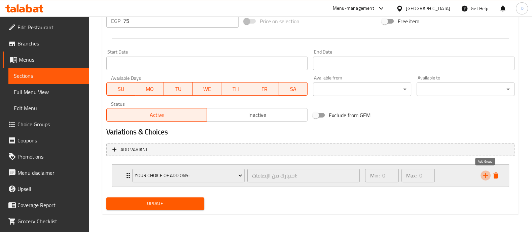
drag, startPoint x: 484, startPoint y: 172, endPoint x: 359, endPoint y: 144, distance: 128.1
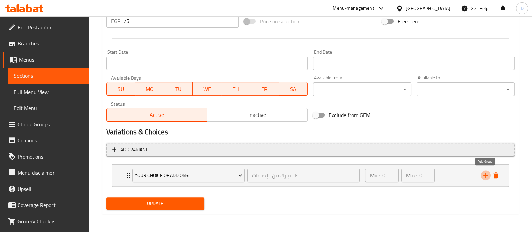
click at [484, 173] on icon "add" at bounding box center [486, 175] width 8 height 8
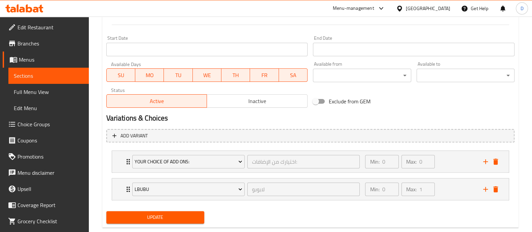
scroll to position [291, 0]
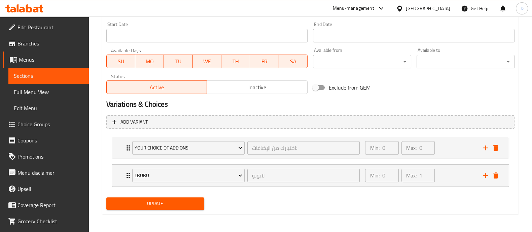
click at [175, 200] on span "Update" at bounding box center [155, 203] width 87 height 8
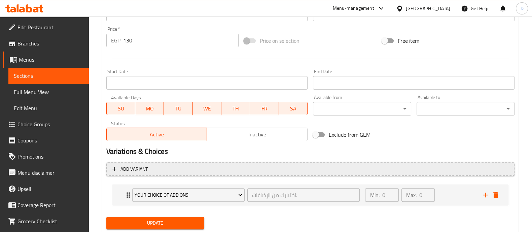
scroll to position [264, 0]
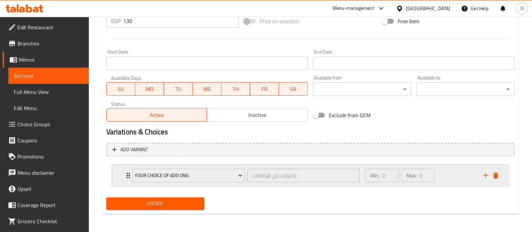
click at [486, 175] on icon "add" at bounding box center [485, 175] width 5 height 5
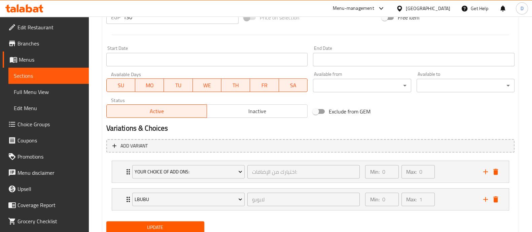
scroll to position [291, 0]
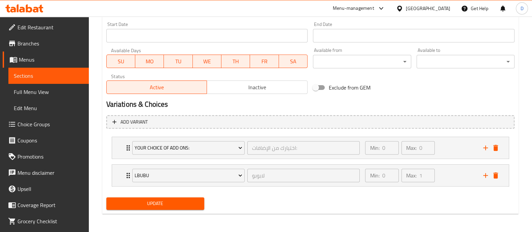
click at [149, 204] on span "Update" at bounding box center [155, 203] width 87 height 8
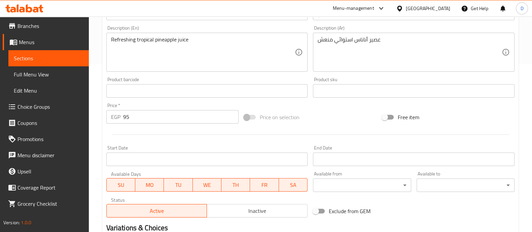
scroll to position [264, 0]
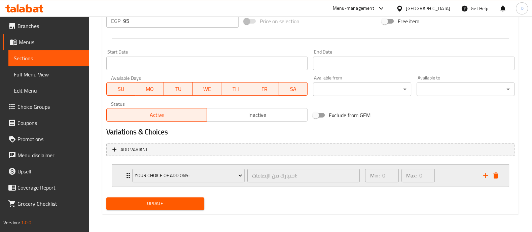
click at [485, 173] on icon "add" at bounding box center [486, 175] width 8 height 8
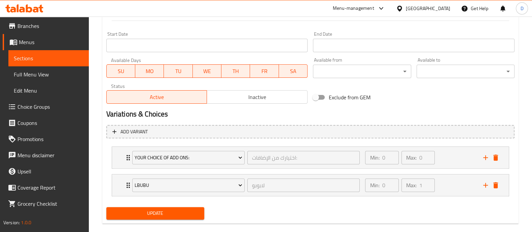
scroll to position [291, 0]
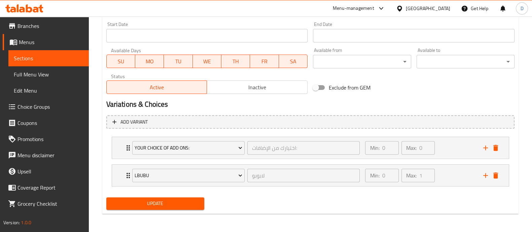
click at [164, 209] on button "Update" at bounding box center [155, 203] width 98 height 12
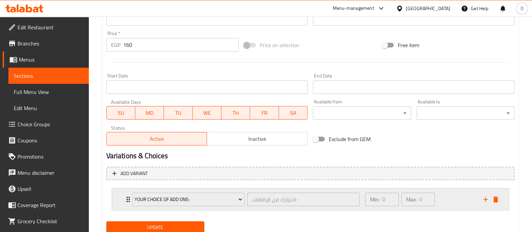
scroll to position [264, 0]
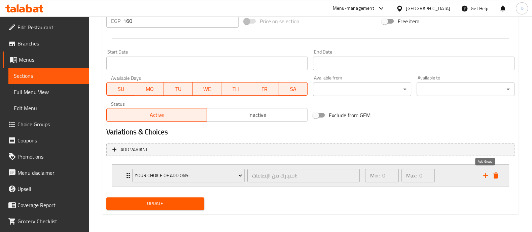
click at [487, 175] on icon "add" at bounding box center [486, 175] width 8 height 8
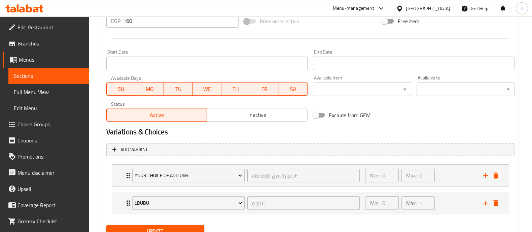
scroll to position [291, 0]
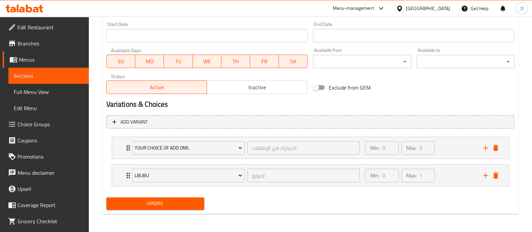
click at [138, 204] on span "Update" at bounding box center [155, 203] width 87 height 8
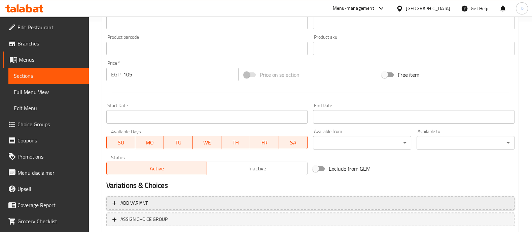
scroll to position [253, 0]
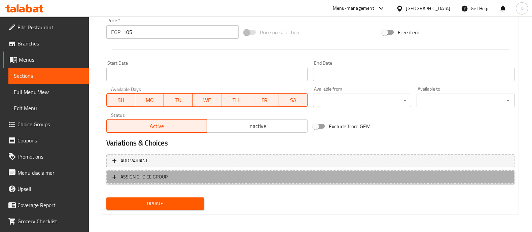
click at [167, 179] on span "ASSIGN CHOICE GROUP" at bounding box center [144, 177] width 47 height 8
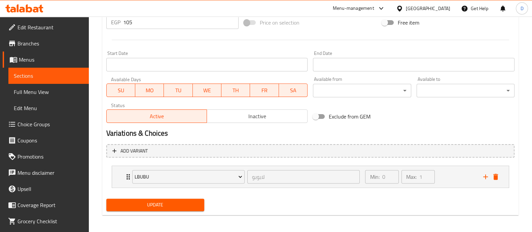
scroll to position [264, 0]
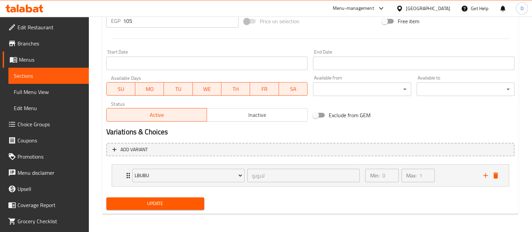
drag, startPoint x: 164, startPoint y: 199, endPoint x: 343, endPoint y: 2, distance: 266.6
click at [164, 199] on span "Update" at bounding box center [155, 203] width 87 height 8
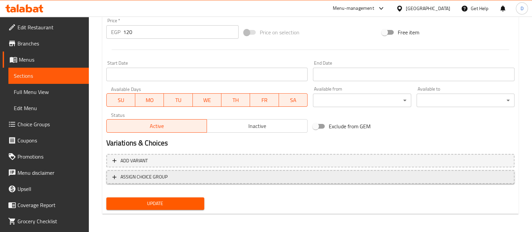
click at [146, 178] on span "ASSIGN CHOICE GROUP" at bounding box center [144, 177] width 47 height 8
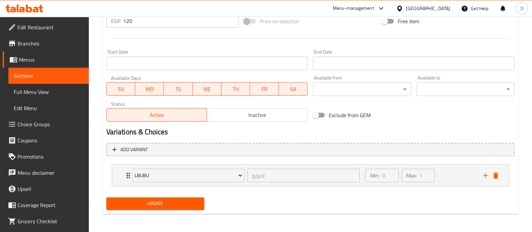
scroll to position [264, 0]
click at [148, 201] on span "Update" at bounding box center [155, 203] width 87 height 8
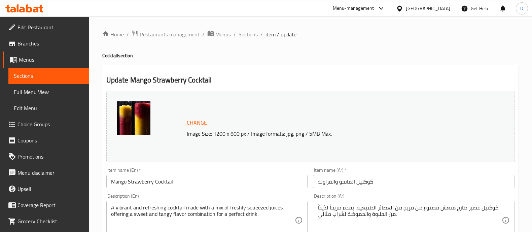
scroll to position [253, 0]
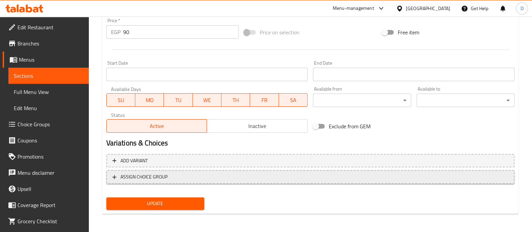
click at [157, 178] on span "ASSIGN CHOICE GROUP" at bounding box center [144, 177] width 47 height 8
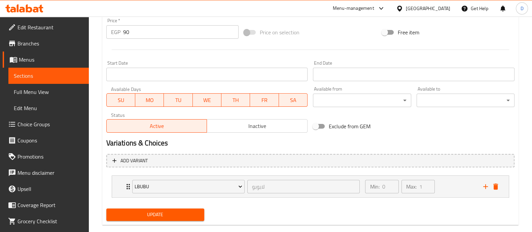
click at [154, 206] on div "Update" at bounding box center [155, 215] width 103 height 18
drag, startPoint x: 152, startPoint y: 211, endPoint x: 382, endPoint y: 0, distance: 312.6
click at [152, 212] on span "Update" at bounding box center [155, 214] width 87 height 8
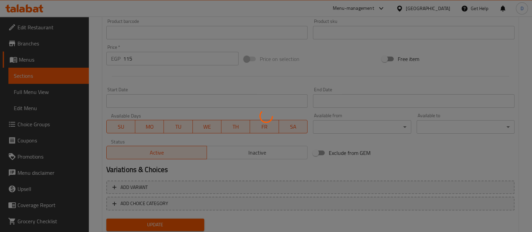
scroll to position [247, 0]
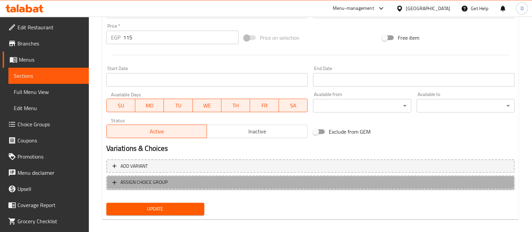
click at [180, 184] on span "ASSIGN CHOICE GROUP" at bounding box center [310, 182] width 396 height 8
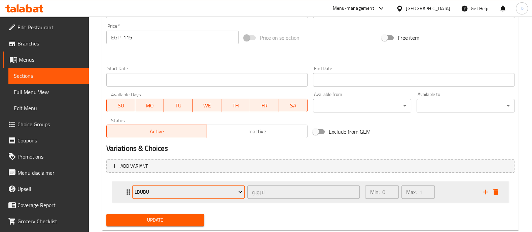
scroll to position [253, 0]
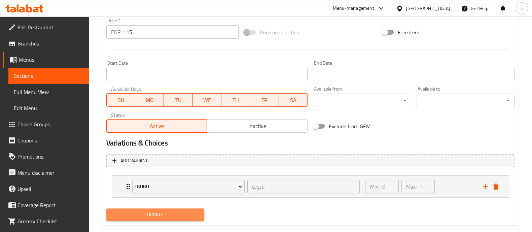
click at [165, 209] on button "Update" at bounding box center [155, 214] width 98 height 12
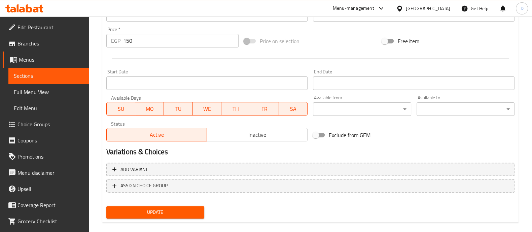
scroll to position [253, 0]
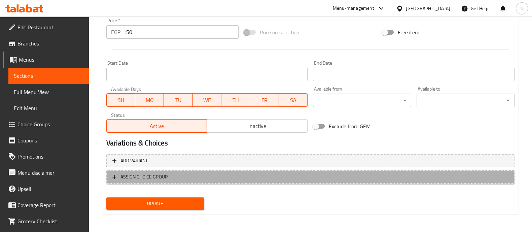
click at [178, 177] on span "ASSIGN CHOICE GROUP" at bounding box center [310, 177] width 396 height 8
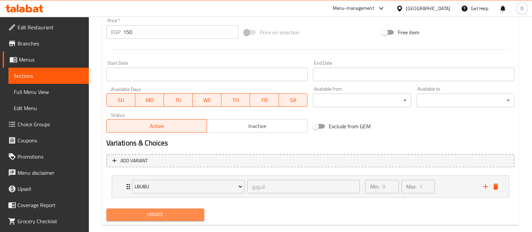
click at [176, 213] on span "Update" at bounding box center [155, 214] width 87 height 8
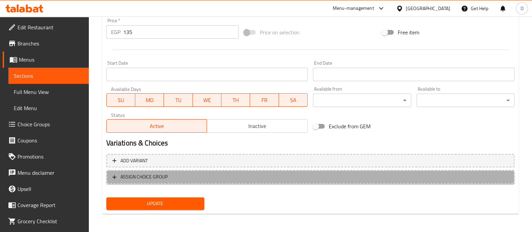
click at [166, 175] on span "ASSIGN CHOICE GROUP" at bounding box center [144, 177] width 47 height 8
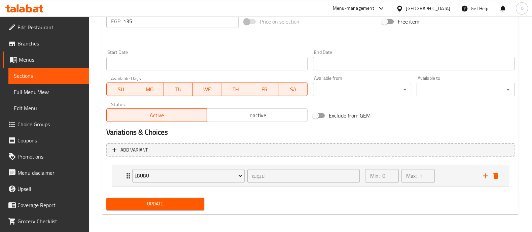
scroll to position [264, 0]
click at [166, 198] on button "Update" at bounding box center [155, 203] width 98 height 12
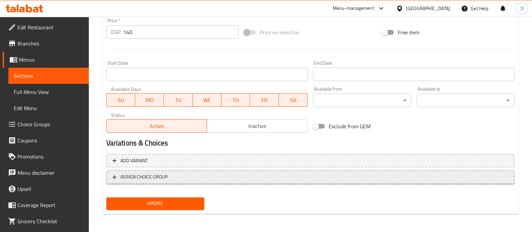
click at [146, 178] on span "ASSIGN CHOICE GROUP" at bounding box center [144, 177] width 47 height 8
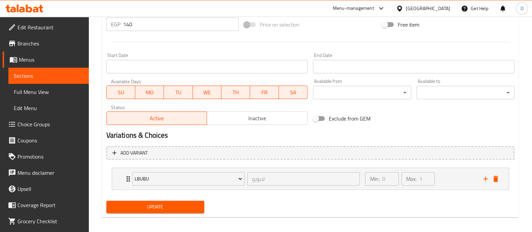
scroll to position [264, 0]
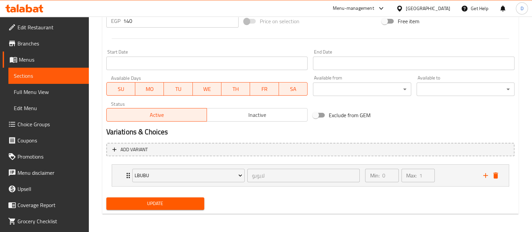
click at [148, 199] on span "Update" at bounding box center [155, 203] width 87 height 8
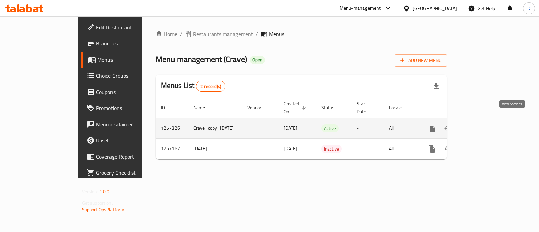
click at [484, 124] on icon "enhanced table" at bounding box center [480, 128] width 8 height 8
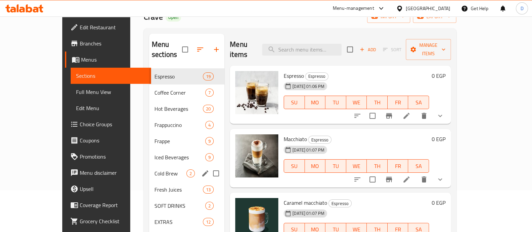
scroll to position [84, 0]
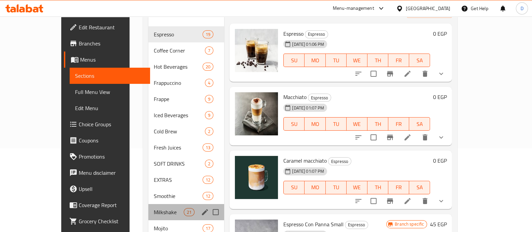
click at [148, 204] on div "Milkshake 21" at bounding box center [186, 212] width 76 height 16
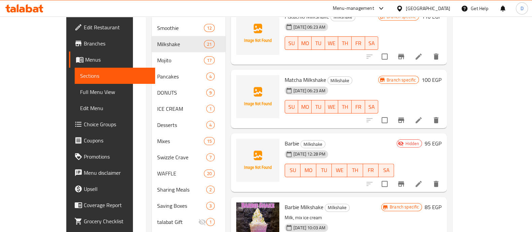
scroll to position [252, 0]
click at [404, 117] on icon "Branch-specific-item" at bounding box center [401, 119] width 6 height 5
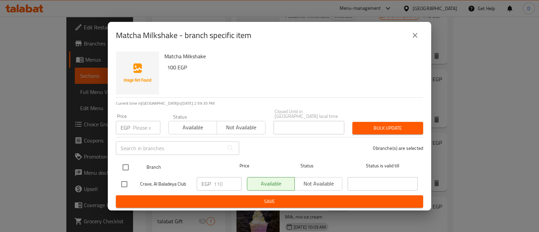
click at [128, 164] on input "checkbox" at bounding box center [125, 167] width 14 height 14
checkbox input "true"
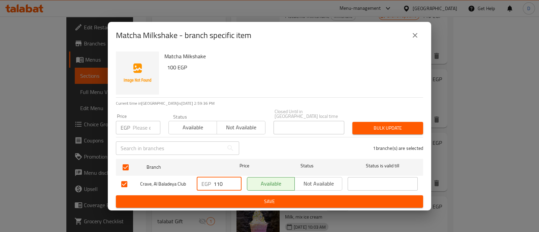
drag, startPoint x: 220, startPoint y: 179, endPoint x: 226, endPoint y: 182, distance: 6.8
click at [226, 182] on input "110" at bounding box center [227, 183] width 28 height 13
type input "115"
click at [221, 203] on button "Save" at bounding box center [269, 201] width 307 height 12
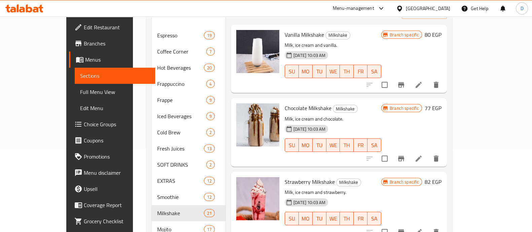
scroll to position [0, 0]
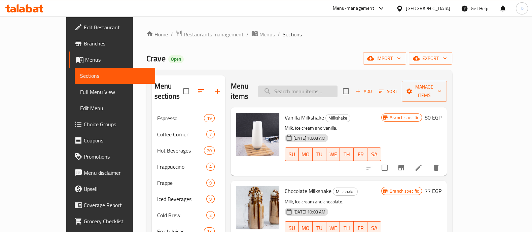
click at [334, 87] on input "search" at bounding box center [297, 91] width 79 height 12
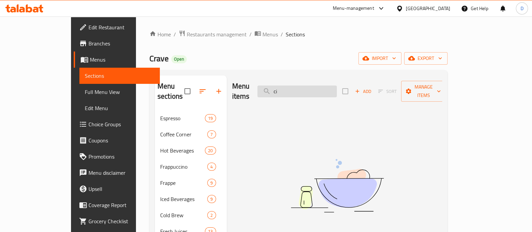
type input "c"
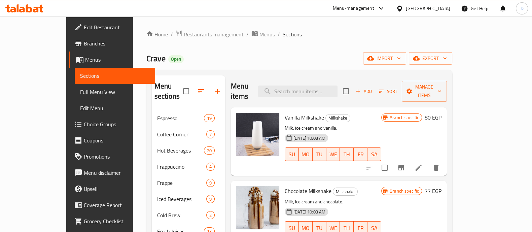
type input "s"
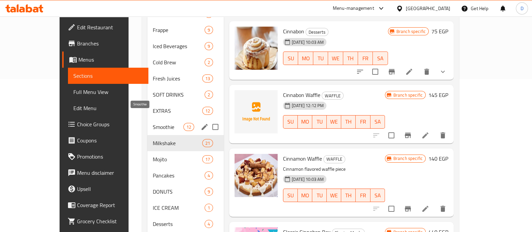
scroll to position [210, 0]
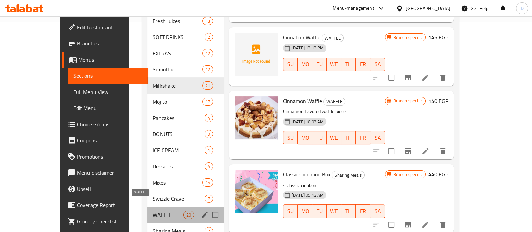
click at [153, 211] on span "WAFFLE" at bounding box center [168, 215] width 31 height 8
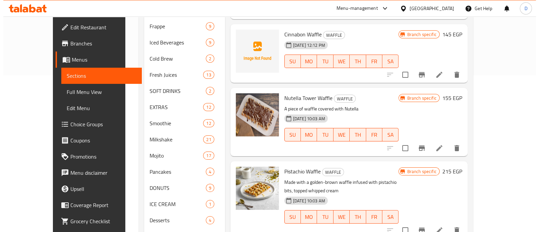
scroll to position [126, 0]
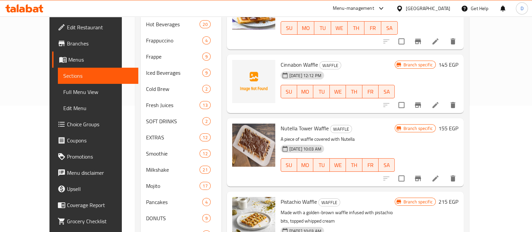
click at [422, 101] on icon "Branch-specific-item" at bounding box center [418, 105] width 8 height 8
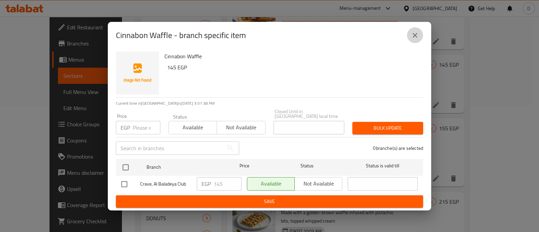
click at [415, 36] on icon "close" at bounding box center [415, 35] width 8 height 8
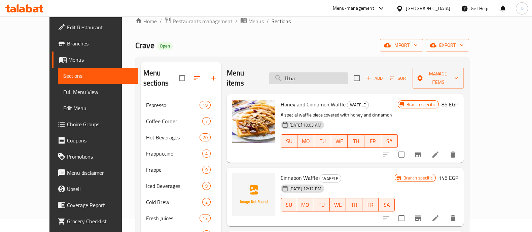
scroll to position [0, 0]
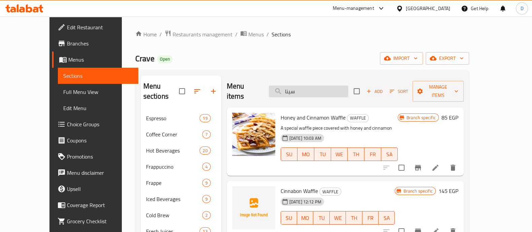
click at [326, 85] on input "سينا" at bounding box center [308, 91] width 79 height 12
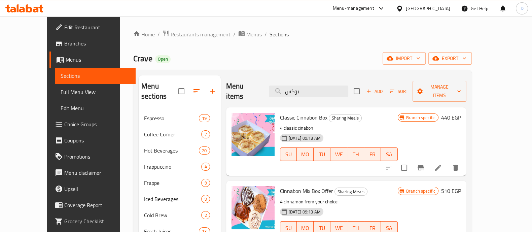
type input "بوكس"
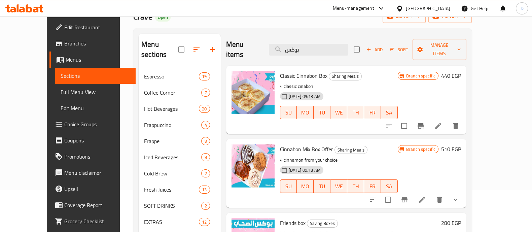
click at [409, 196] on icon "Branch-specific-item" at bounding box center [405, 200] width 8 height 8
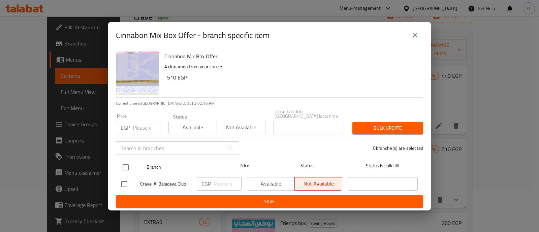
drag, startPoint x: 128, startPoint y: 165, endPoint x: 162, endPoint y: 171, distance: 34.1
click at [128, 165] on input "checkbox" at bounding box center [125, 167] width 14 height 14
checkbox input "true"
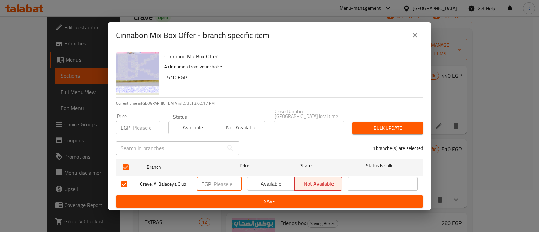
click at [220, 182] on input "number" at bounding box center [227, 183] width 28 height 13
type input "370"
click at [226, 198] on span "Save" at bounding box center [269, 201] width 296 height 8
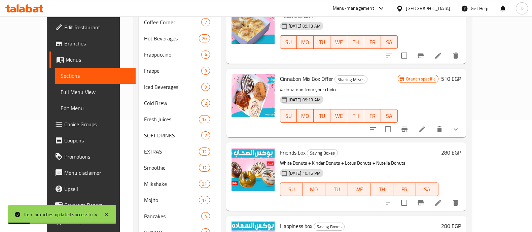
scroll to position [168, 0]
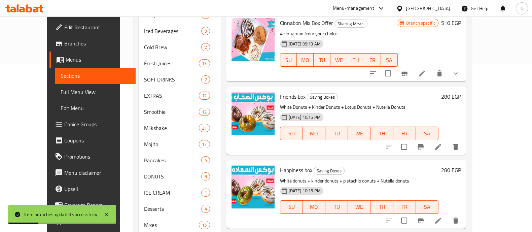
click at [461, 92] on h6 "280 EGP" at bounding box center [451, 96] width 20 height 9
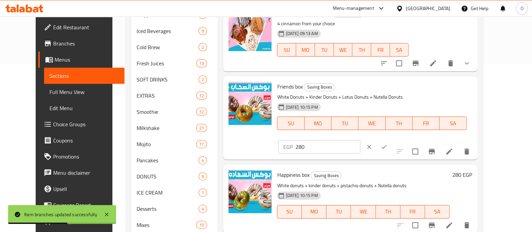
click at [360, 140] on input "280" at bounding box center [327, 146] width 65 height 13
type input "240"
click at [391, 139] on button "ok" at bounding box center [384, 146] width 15 height 15
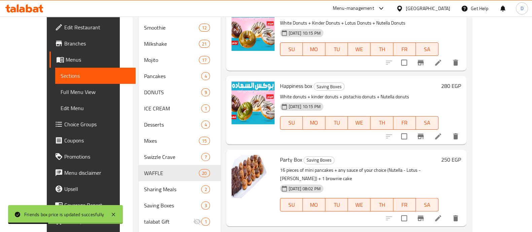
scroll to position [252, 0]
click at [461, 81] on h6 "280 EGP" at bounding box center [451, 85] width 20 height 9
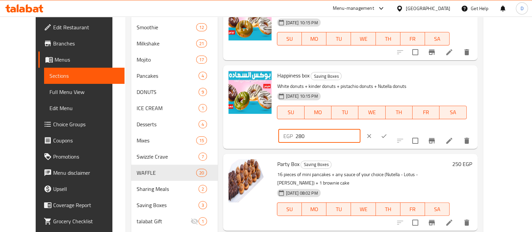
click at [360, 129] on input "280" at bounding box center [327, 135] width 65 height 13
type input "250"
click at [391, 129] on button "ok" at bounding box center [384, 136] width 15 height 15
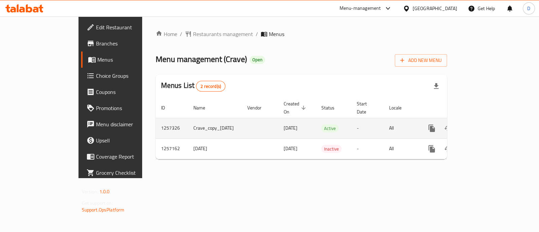
click at [484, 124] on icon "enhanced table" at bounding box center [480, 128] width 8 height 8
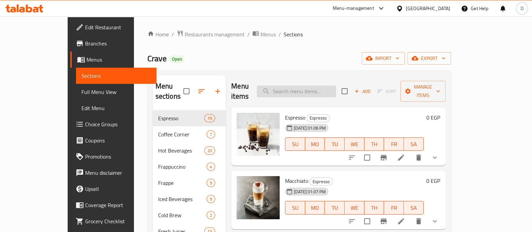
click at [320, 88] on input "search" at bounding box center [296, 91] width 79 height 12
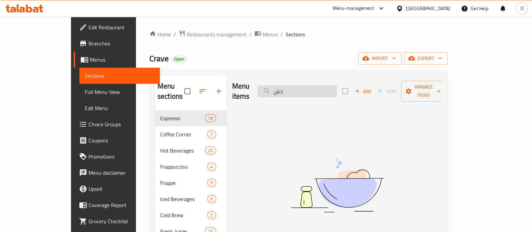
type input "ح"
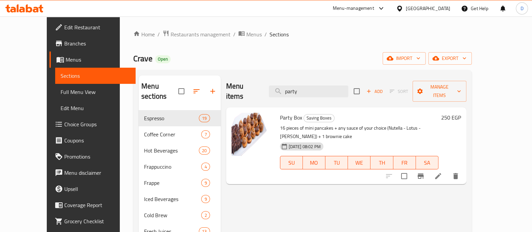
type input "party"
click at [461, 113] on h6 "250 EGP" at bounding box center [451, 117] width 20 height 9
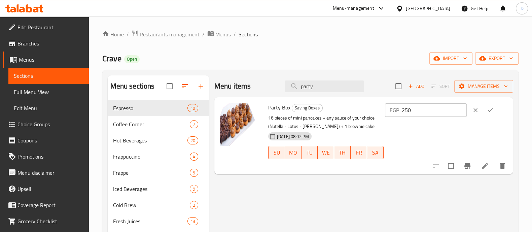
click at [429, 112] on input "250" at bounding box center [434, 109] width 65 height 13
click at [429, 111] on input "250" at bounding box center [434, 109] width 65 height 13
type input "300"
click at [494, 109] on icon "ok" at bounding box center [490, 110] width 7 height 7
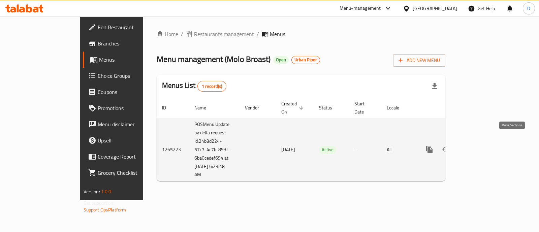
click at [482, 145] on icon "enhanced table" at bounding box center [478, 149] width 8 height 8
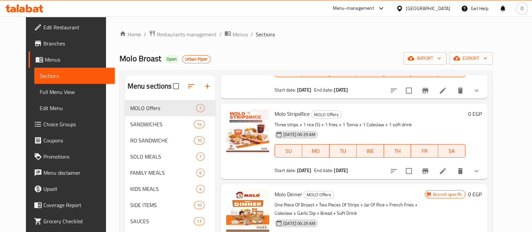
scroll to position [84, 0]
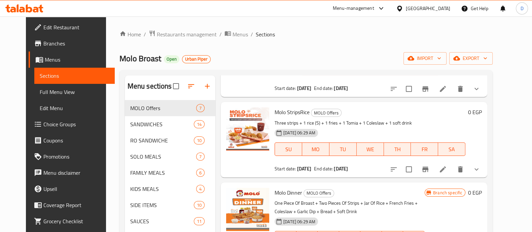
click at [481, 165] on icon "show more" at bounding box center [477, 169] width 8 height 8
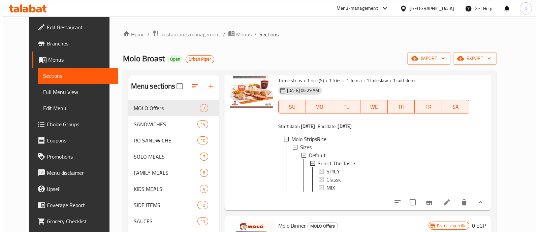
scroll to position [168, 0]
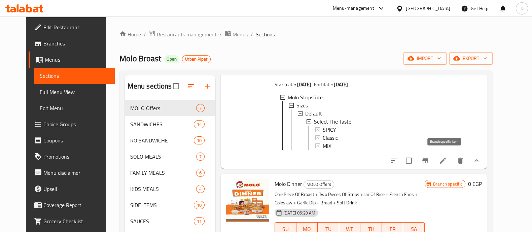
click at [434, 158] on button "Branch-specific-item" at bounding box center [425, 160] width 16 height 16
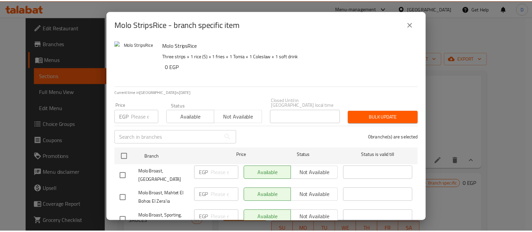
scroll to position [159, 0]
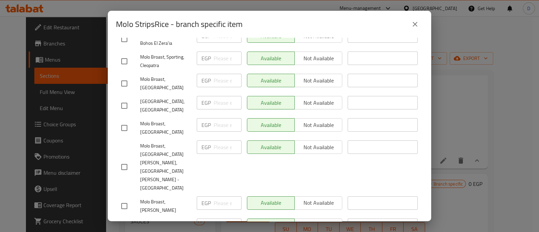
click at [415, 26] on icon "close" at bounding box center [415, 24] width 8 height 8
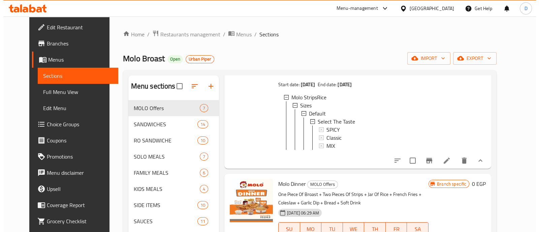
scroll to position [126, 0]
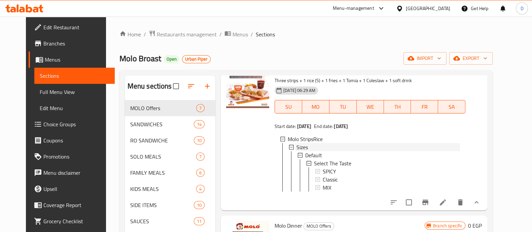
click at [328, 143] on div "Sizes" at bounding box center [379, 147] width 164 height 8
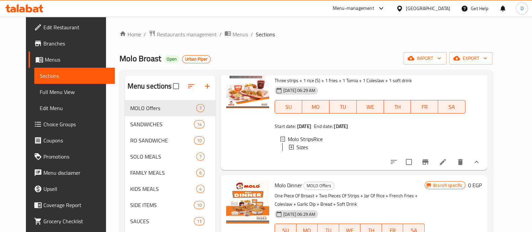
click at [328, 143] on div "Sizes" at bounding box center [379, 147] width 164 height 8
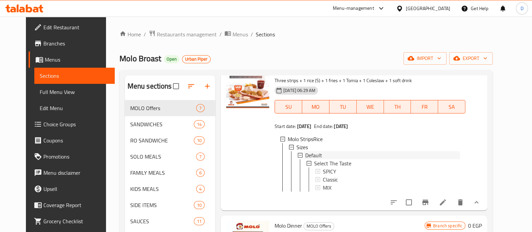
click at [328, 151] on div "Default" at bounding box center [382, 155] width 155 height 8
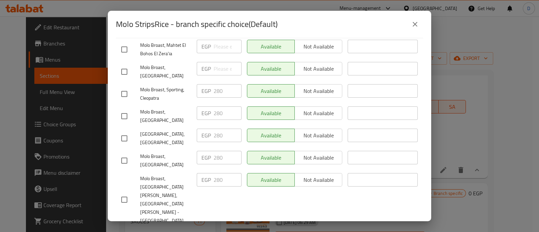
click at [410, 24] on button "close" at bounding box center [415, 24] width 16 height 16
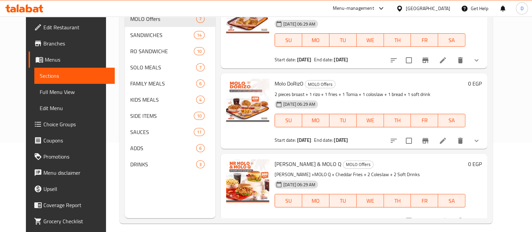
scroll to position [94, 0]
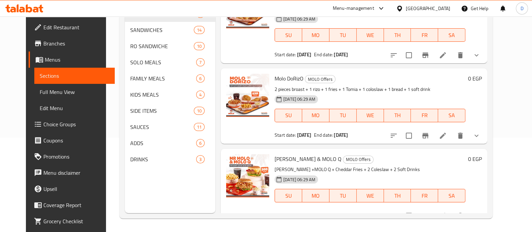
click at [481, 212] on icon "show more" at bounding box center [477, 216] width 8 height 8
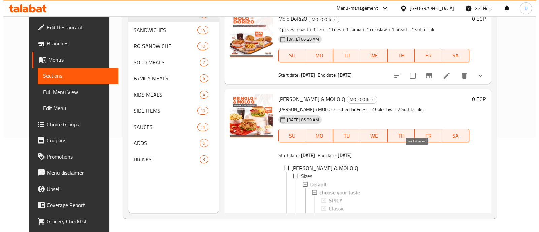
scroll to position [486, 0]
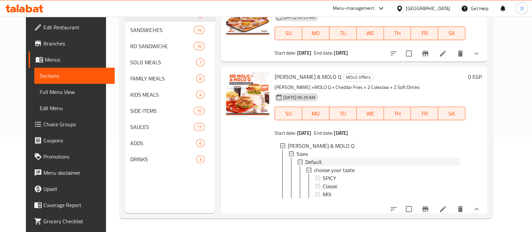
click at [379, 158] on div "Default" at bounding box center [382, 162] width 155 height 8
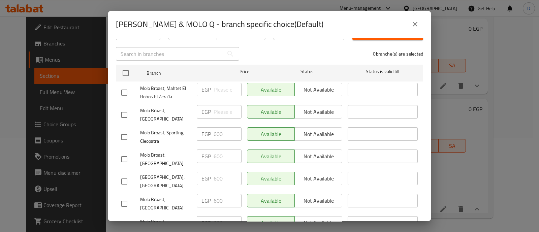
scroll to position [159, 0]
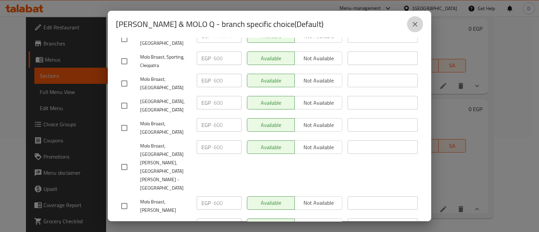
click at [417, 24] on icon "close" at bounding box center [415, 24] width 8 height 8
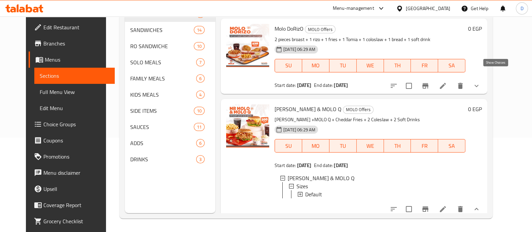
click at [481, 82] on icon "show more" at bounding box center [477, 86] width 8 height 8
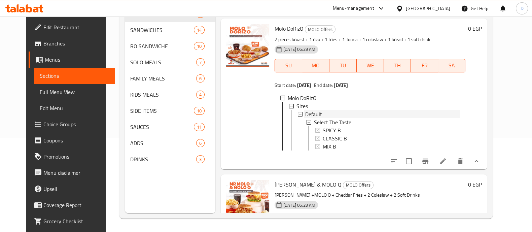
click at [360, 110] on div "Default" at bounding box center [382, 114] width 155 height 8
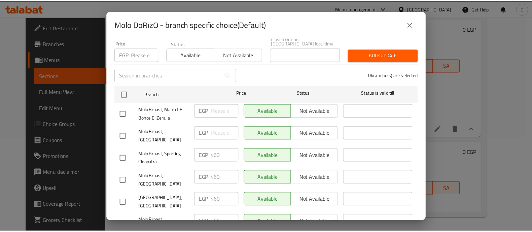
scroll to position [126, 0]
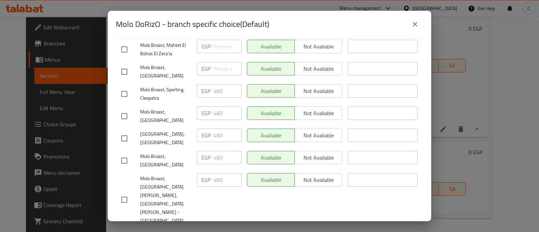
drag, startPoint x: 416, startPoint y: 21, endPoint x: 416, endPoint y: 46, distance: 25.9
click at [416, 21] on icon "close" at bounding box center [415, 24] width 8 height 8
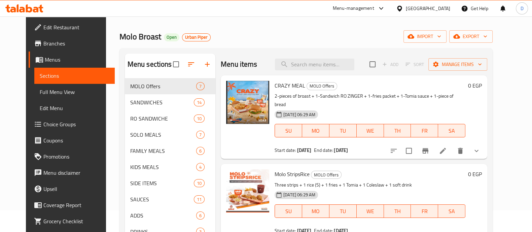
scroll to position [0, 0]
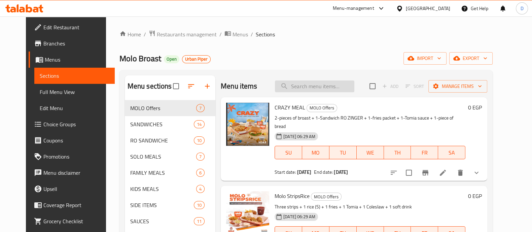
click at [338, 87] on input "search" at bounding box center [314, 86] width 79 height 12
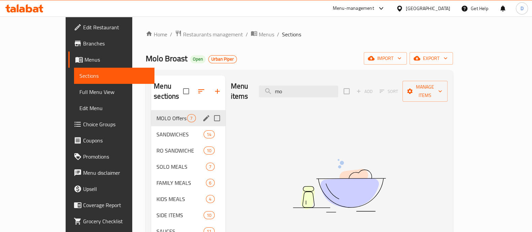
type input "m"
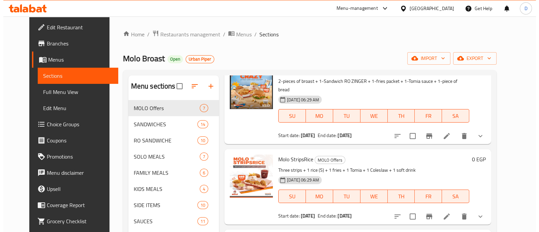
scroll to position [84, 0]
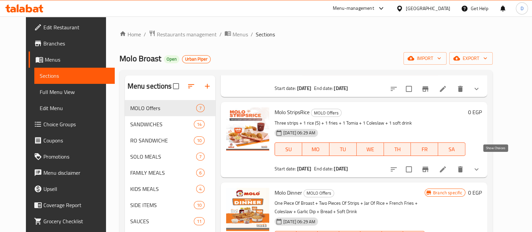
click at [481, 165] on icon "show more" at bounding box center [477, 169] width 8 height 8
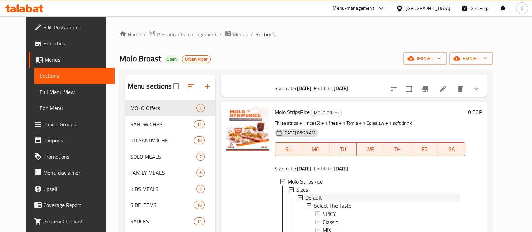
click at [342, 194] on div "Default" at bounding box center [382, 198] width 155 height 8
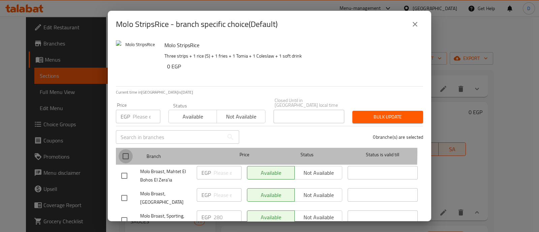
click at [123, 149] on input "checkbox" at bounding box center [125, 156] width 14 height 14
checkbox input "true"
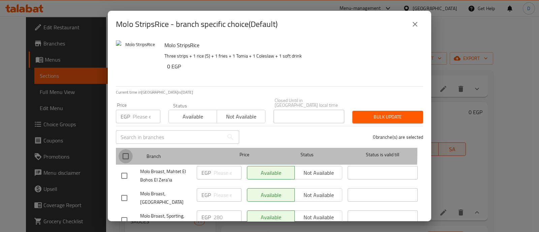
checkbox input "true"
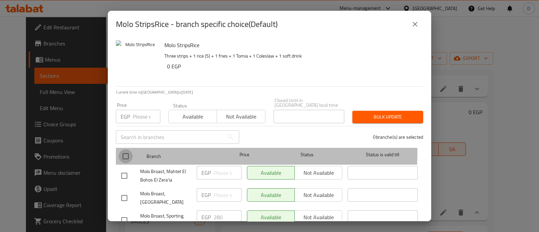
checkbox input "true"
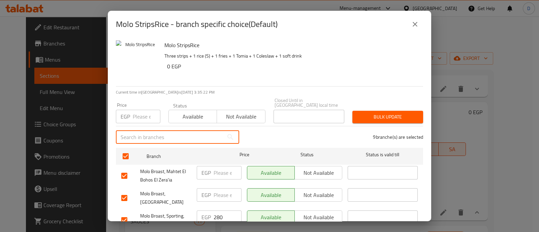
click at [151, 132] on input "text" at bounding box center [170, 136] width 108 height 13
click at [142, 113] on input "number" at bounding box center [147, 116] width 28 height 13
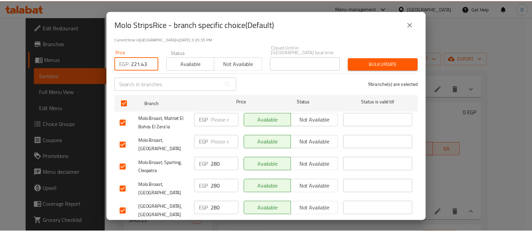
scroll to position [0, 0]
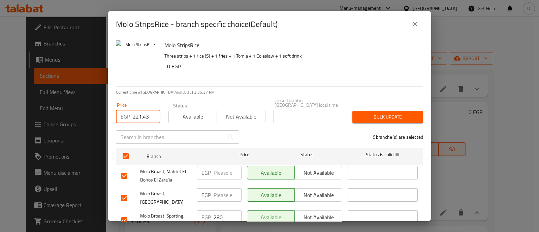
type input "221.43"
click at [385, 113] on span "Bulk update" at bounding box center [387, 117] width 60 height 8
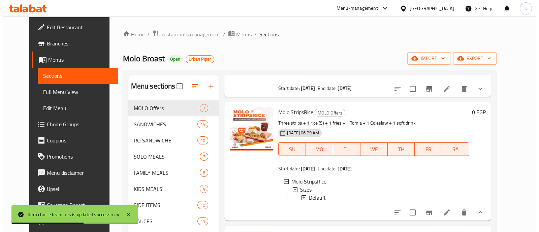
scroll to position [126, 0]
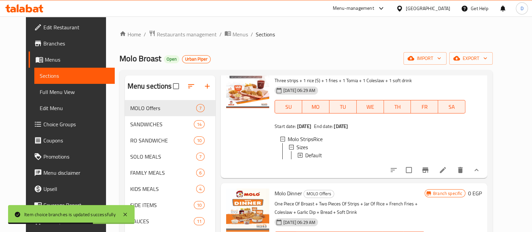
click at [341, 151] on div "Default" at bounding box center [382, 155] width 155 height 8
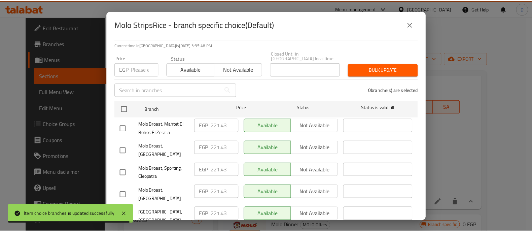
scroll to position [159, 0]
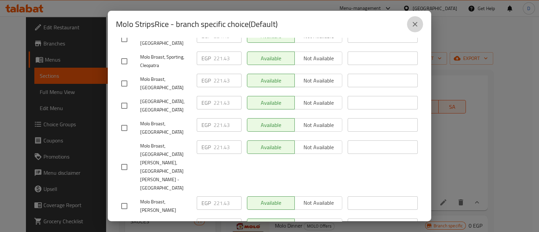
click at [411, 24] on icon "close" at bounding box center [415, 24] width 8 height 8
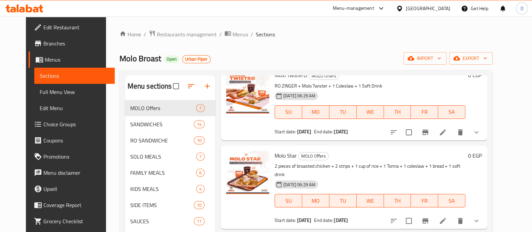
scroll to position [379, 0]
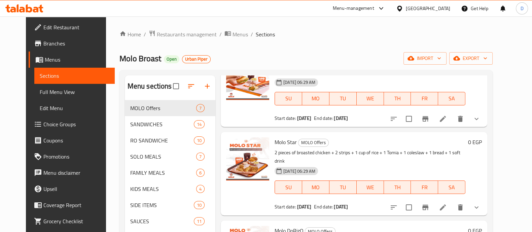
click at [481, 117] on icon "show more" at bounding box center [477, 119] width 8 height 8
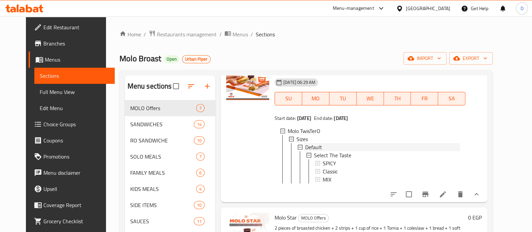
click at [348, 146] on div "Default" at bounding box center [382, 147] width 155 height 8
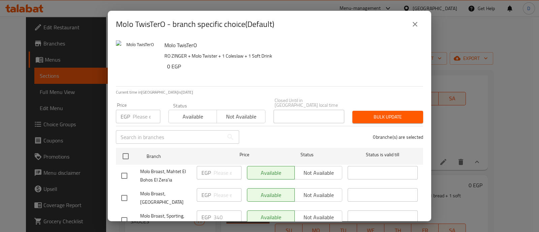
click at [144, 111] on input "number" at bounding box center [147, 116] width 28 height 13
type input "264.29"
click at [377, 113] on span "Bulk update" at bounding box center [387, 117] width 60 height 8
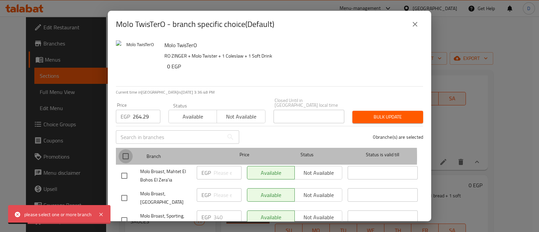
click at [128, 152] on input "checkbox" at bounding box center [125, 156] width 14 height 14
checkbox input "true"
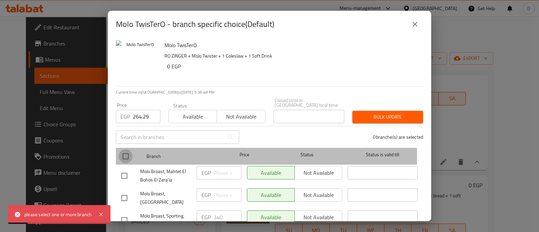
checkbox input "true"
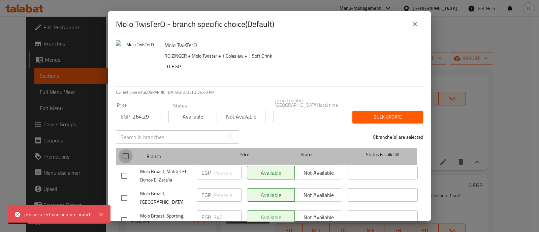
checkbox input "true"
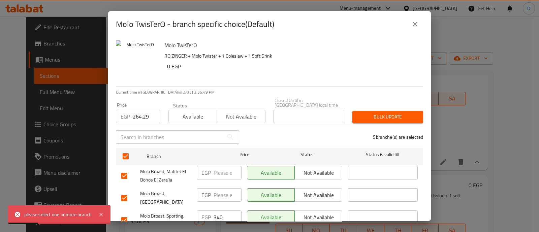
click at [385, 113] on span "Bulk update" at bounding box center [387, 117] width 60 height 8
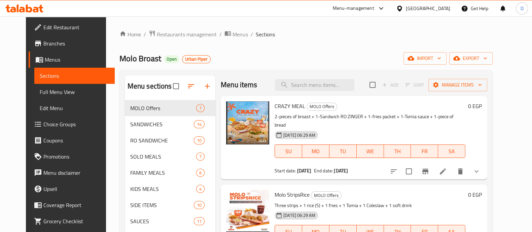
scroll to position [0, 0]
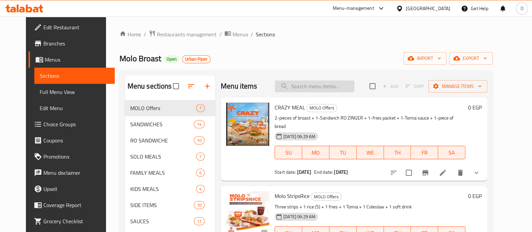
click at [335, 80] on input "search" at bounding box center [314, 86] width 79 height 12
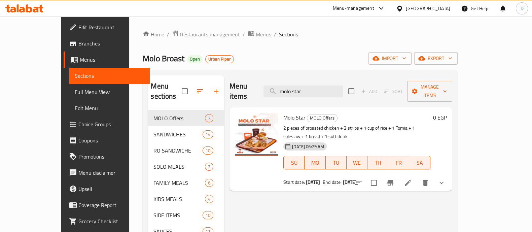
type input "molo star"
click at [446, 179] on icon "show more" at bounding box center [442, 183] width 8 height 8
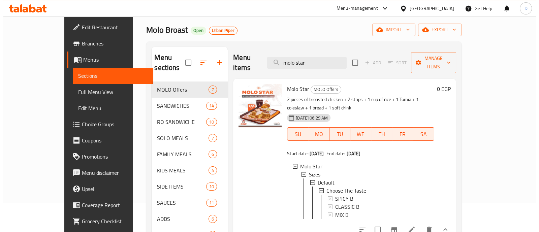
scroll to position [42, 0]
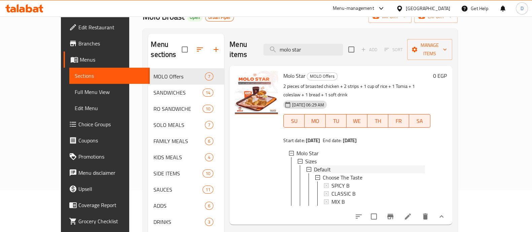
click at [340, 165] on div "Default" at bounding box center [369, 169] width 111 height 8
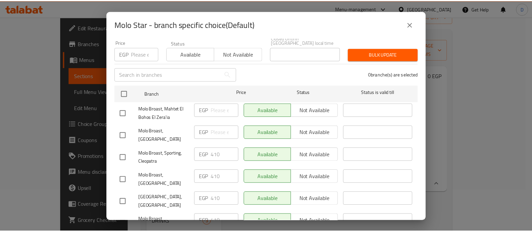
scroll to position [0, 0]
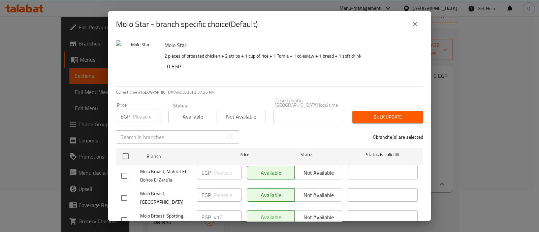
click at [140, 110] on input "number" at bounding box center [147, 116] width 28 height 13
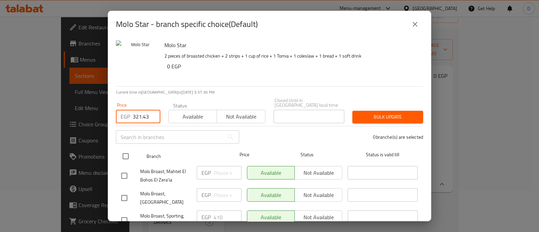
type input "321.43"
click at [132, 152] on input "checkbox" at bounding box center [125, 156] width 14 height 14
checkbox input "true"
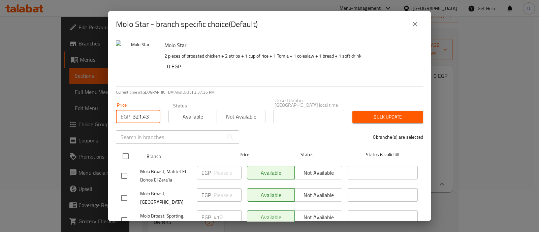
checkbox input "true"
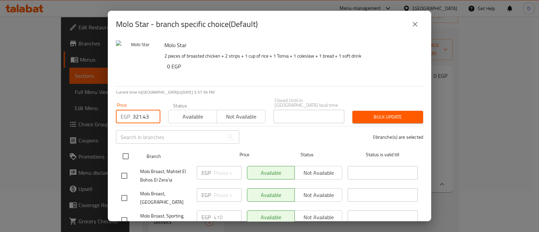
checkbox input "true"
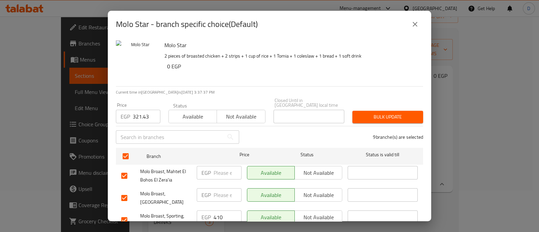
click at [370, 113] on span "Bulk update" at bounding box center [387, 117] width 60 height 8
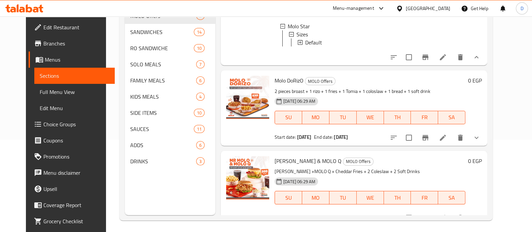
scroll to position [93, 0]
click at [485, 129] on button "show more" at bounding box center [477, 137] width 16 height 16
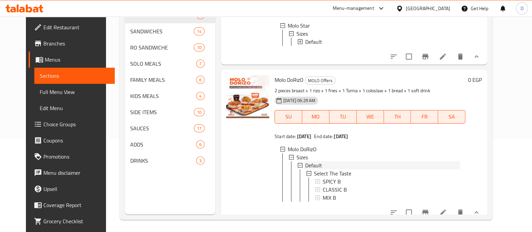
click at [337, 161] on div "Default" at bounding box center [382, 165] width 155 height 8
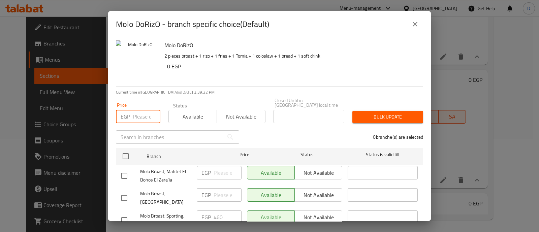
click at [140, 113] on input "number" at bounding box center [147, 116] width 28 height 13
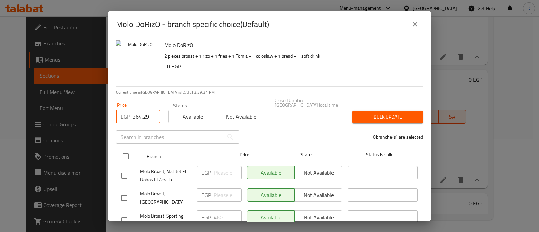
type input "364.29"
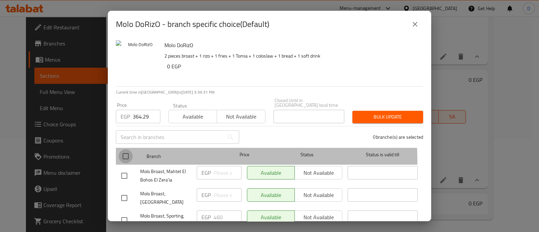
click at [127, 157] on input "checkbox" at bounding box center [125, 156] width 14 height 14
checkbox input "true"
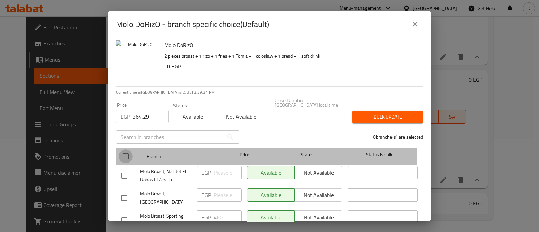
checkbox input "true"
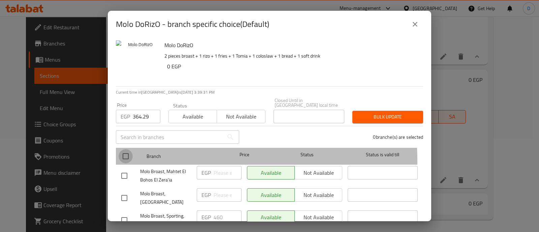
checkbox input "true"
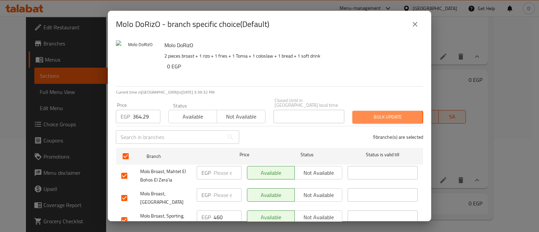
click at [380, 113] on span "Bulk update" at bounding box center [387, 117] width 60 height 8
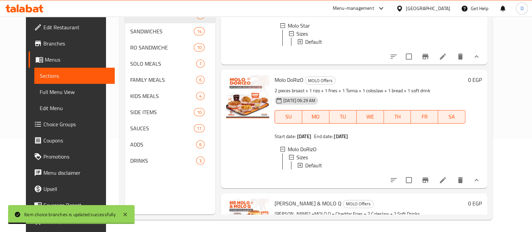
scroll to position [454, 0]
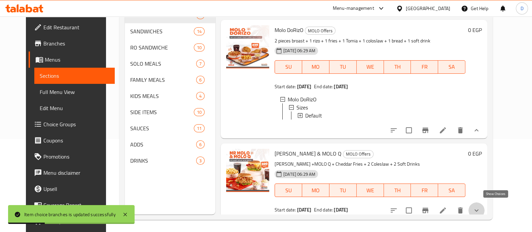
click at [481, 206] on icon "show more" at bounding box center [477, 210] width 8 height 8
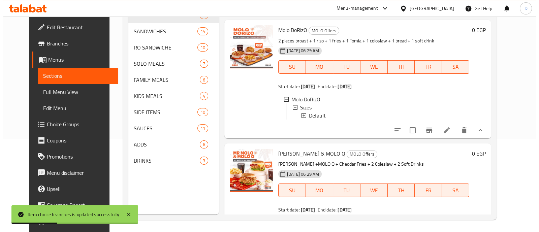
scroll to position [536, 0]
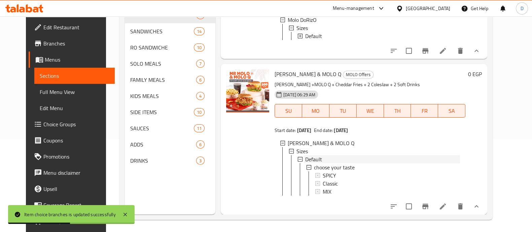
click at [313, 155] on span "Default" at bounding box center [313, 159] width 17 height 8
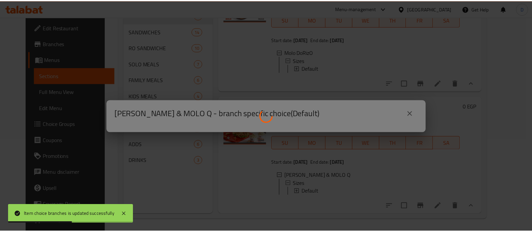
scroll to position [503, 0]
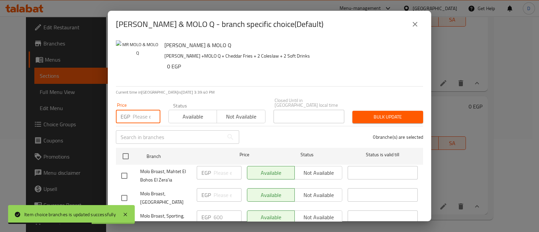
click at [138, 112] on input "number" at bounding box center [147, 116] width 28 height 13
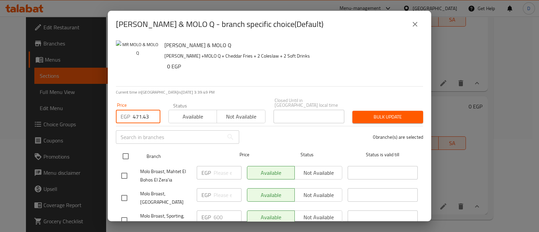
type input "471.43"
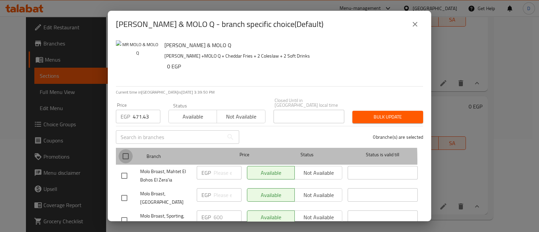
click at [128, 156] on input "checkbox" at bounding box center [125, 156] width 14 height 14
checkbox input "true"
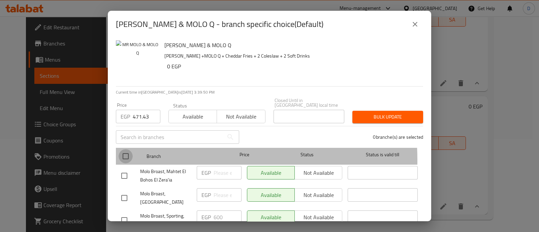
checkbox input "true"
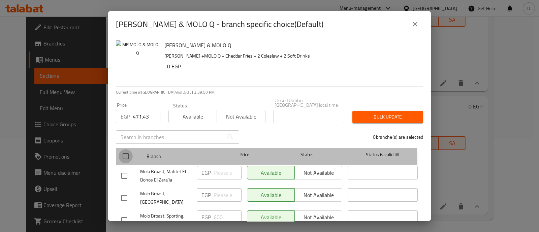
checkbox input "true"
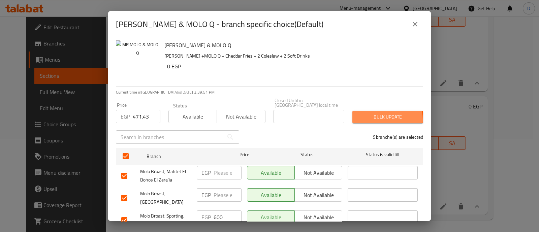
click at [373, 115] on span "Bulk update" at bounding box center [387, 117] width 60 height 8
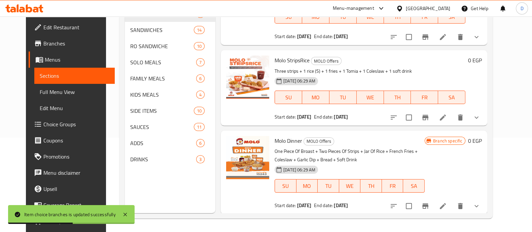
scroll to position [85, 0]
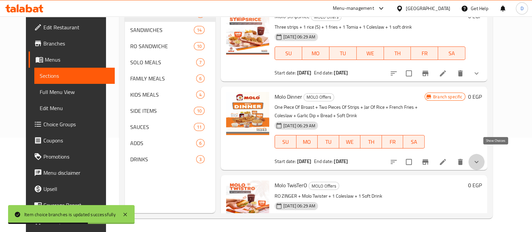
click at [481, 158] on icon "show more" at bounding box center [477, 162] width 8 height 8
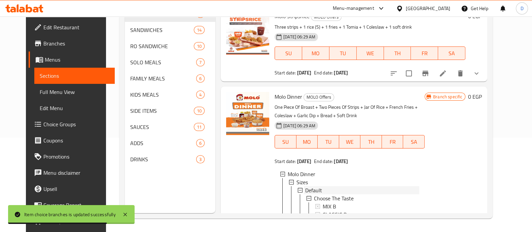
click at [343, 186] on div "Default" at bounding box center [362, 190] width 114 height 8
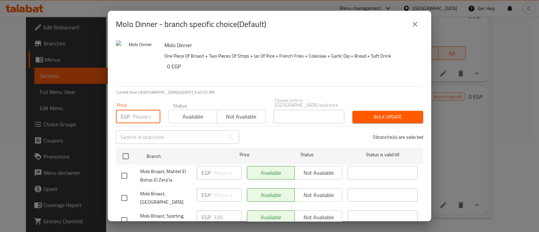
click at [141, 111] on input "number" at bounding box center [147, 116] width 28 height 13
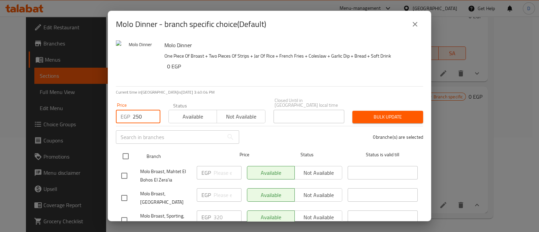
type input "250"
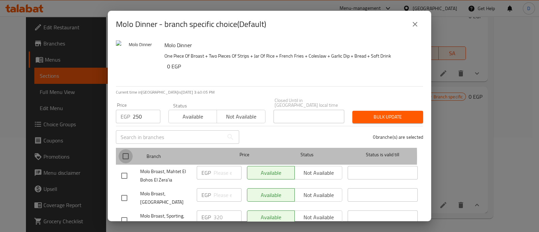
click at [124, 152] on input "checkbox" at bounding box center [125, 156] width 14 height 14
checkbox input "true"
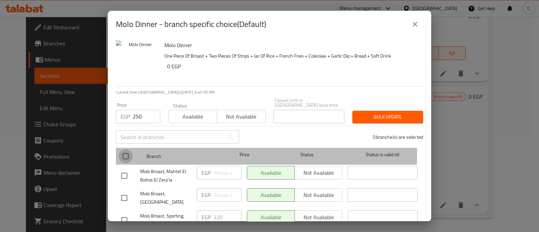
checkbox input "true"
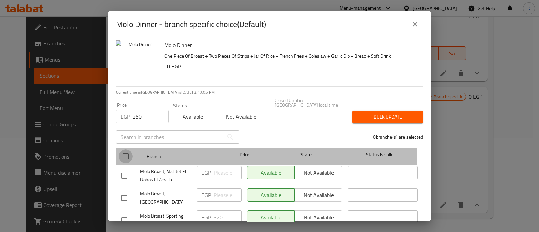
checkbox input "true"
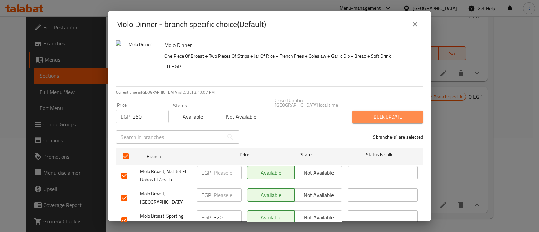
click at [386, 113] on span "Bulk update" at bounding box center [387, 117] width 60 height 8
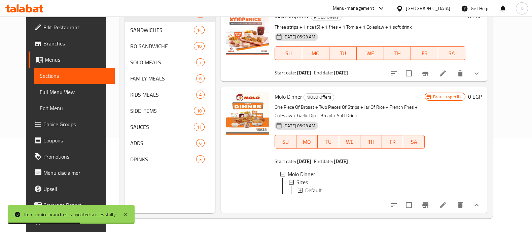
click at [386, 119] on div "10-09-2025 06:29 AM SU MO TU WE TH FR SA" at bounding box center [350, 137] width 156 height 36
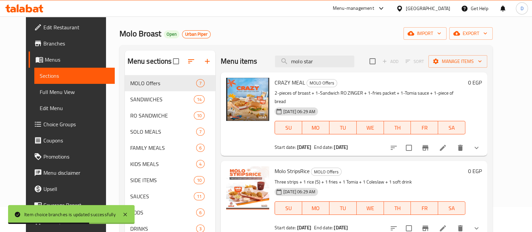
scroll to position [0, 0]
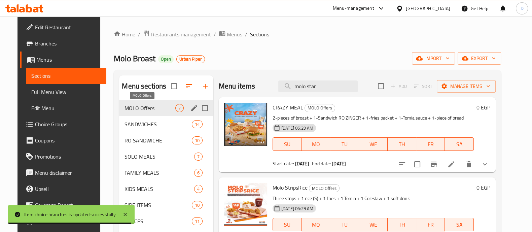
click at [150, 105] on span "MOLO Offers" at bounding box center [150, 108] width 50 height 8
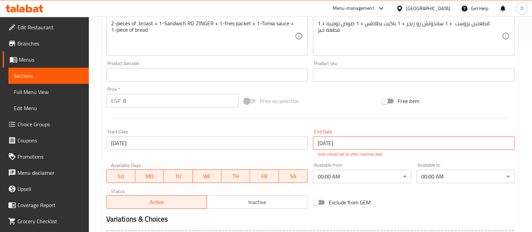
scroll to position [260, 0]
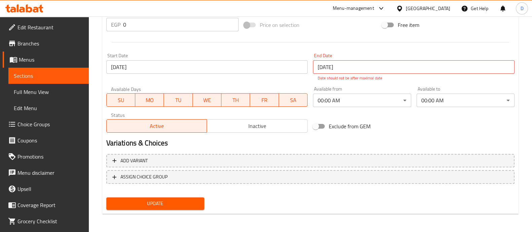
click at [236, 124] on span "Inactive" at bounding box center [257, 126] width 95 height 10
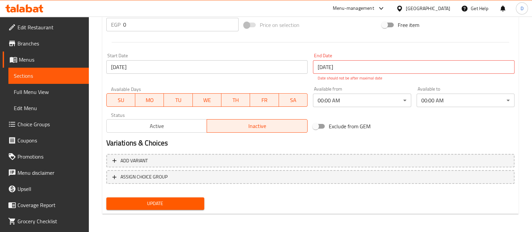
click at [183, 199] on span "Update" at bounding box center [155, 203] width 87 height 8
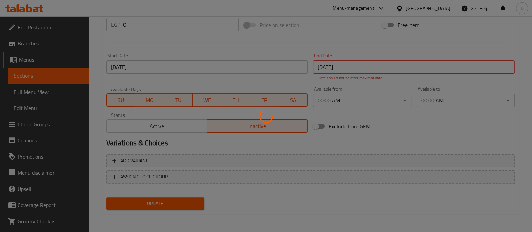
scroll to position [92, 0]
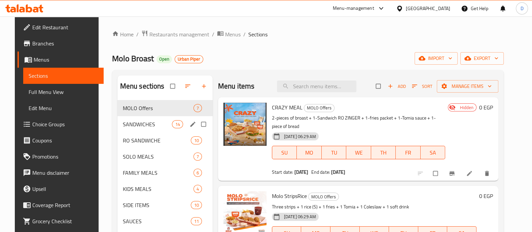
click at [154, 120] on span "SANDWICHES" at bounding box center [147, 124] width 49 height 8
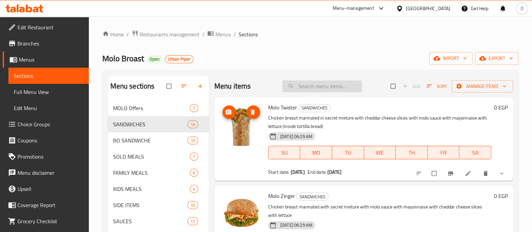
click at [340, 85] on input "search" at bounding box center [321, 86] width 79 height 12
type input "ق"
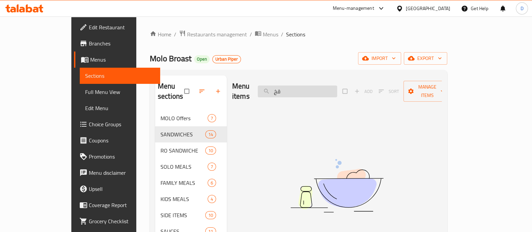
type input "ق"
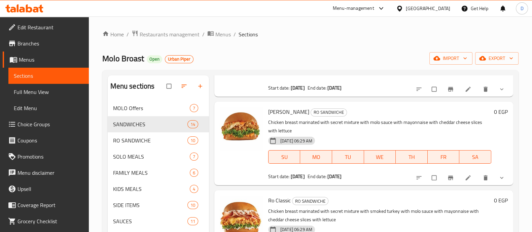
scroll to position [168, 0]
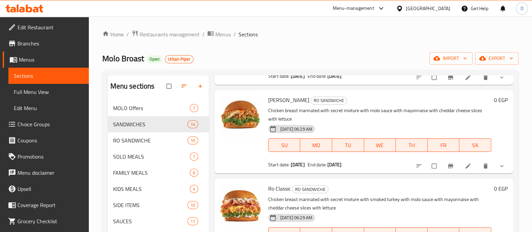
click at [499, 169] on icon "show more" at bounding box center [502, 166] width 7 height 7
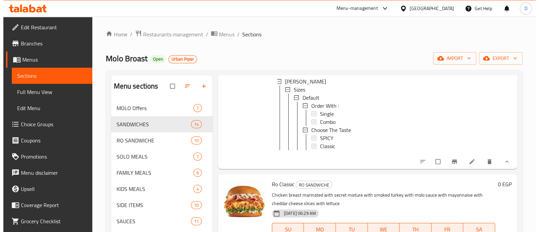
scroll to position [210, 0]
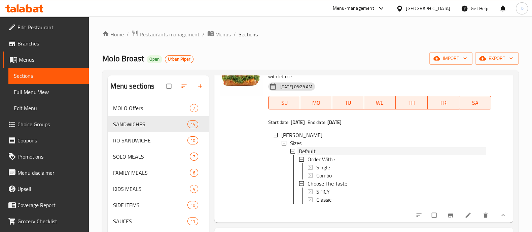
click at [334, 155] on div "Default" at bounding box center [392, 151] width 187 height 8
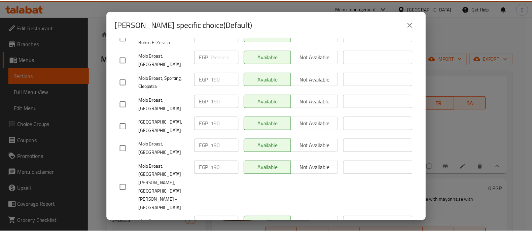
scroll to position [159, 0]
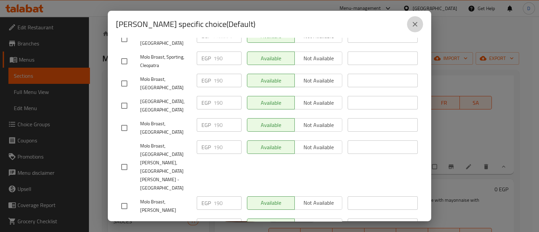
click at [414, 28] on icon "close" at bounding box center [415, 24] width 8 height 8
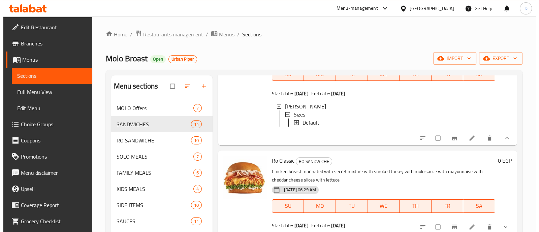
scroll to position [252, 0]
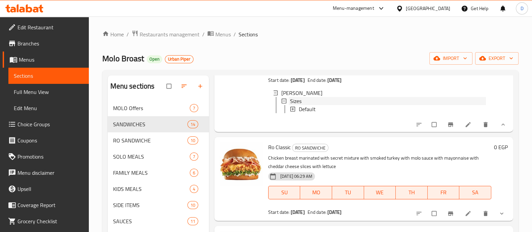
click at [295, 105] on span "Sizes" at bounding box center [295, 101] width 11 height 8
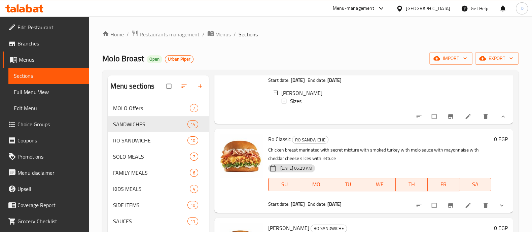
click at [295, 105] on span "Sizes" at bounding box center [295, 101] width 11 height 8
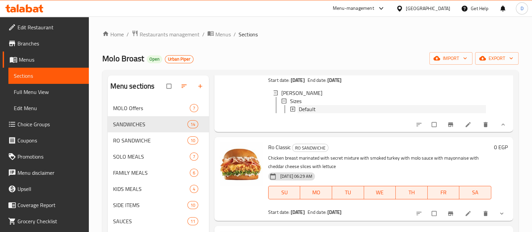
click at [313, 113] on span "Default" at bounding box center [307, 109] width 17 height 8
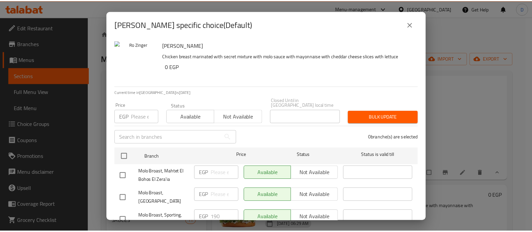
scroll to position [159, 0]
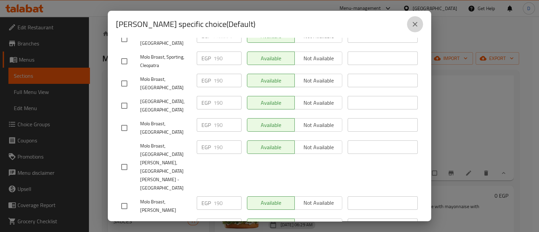
click at [408, 21] on button "close" at bounding box center [415, 24] width 16 height 16
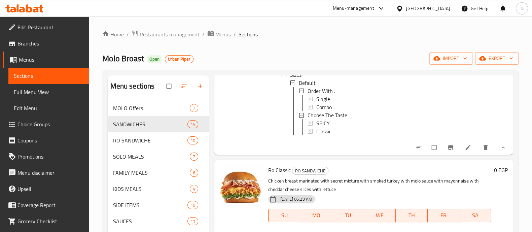
scroll to position [336, 0]
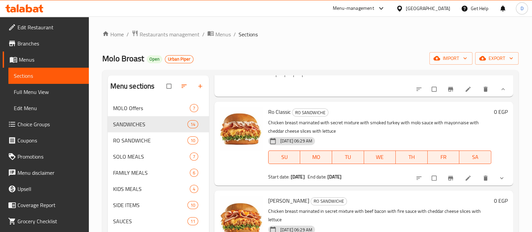
click at [499, 181] on icon "show more" at bounding box center [502, 178] width 7 height 7
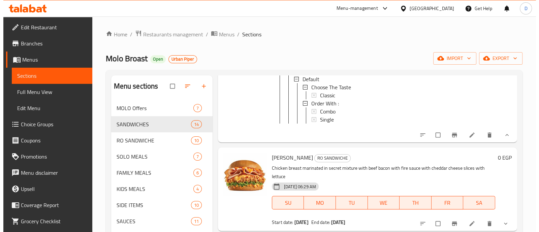
scroll to position [421, 0]
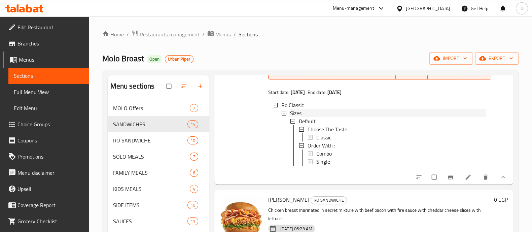
click at [322, 117] on div "Sizes" at bounding box center [388, 113] width 196 height 8
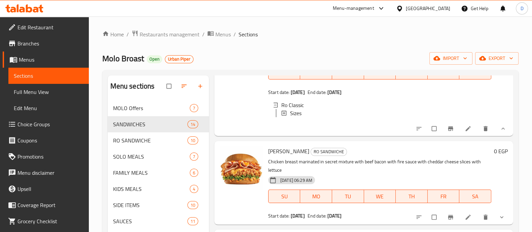
click at [321, 117] on div "Sizes" at bounding box center [388, 113] width 196 height 8
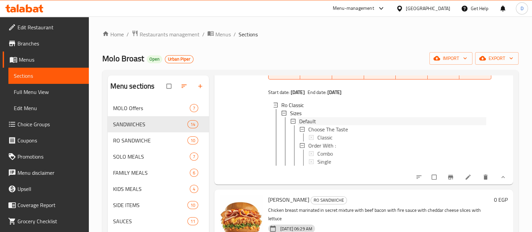
click at [321, 125] on div "Default" at bounding box center [392, 121] width 187 height 8
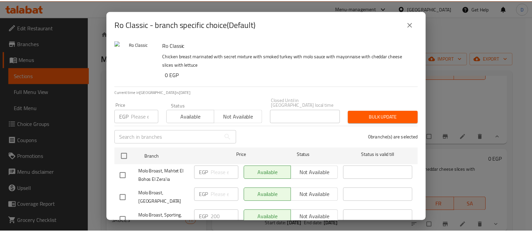
scroll to position [159, 0]
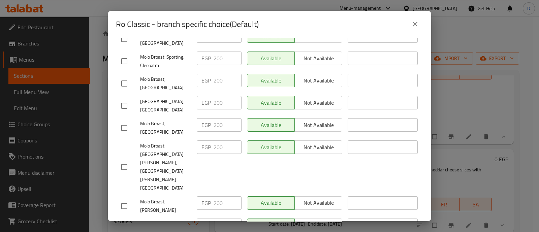
click at [412, 24] on icon "close" at bounding box center [415, 24] width 8 height 8
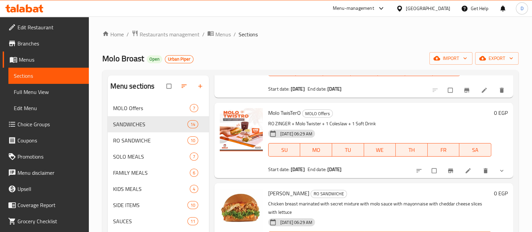
scroll to position [0, 0]
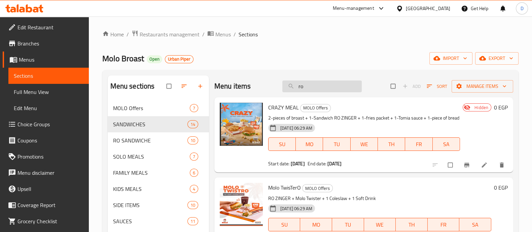
click at [343, 83] on input "ro" at bounding box center [321, 86] width 79 height 12
type input ","
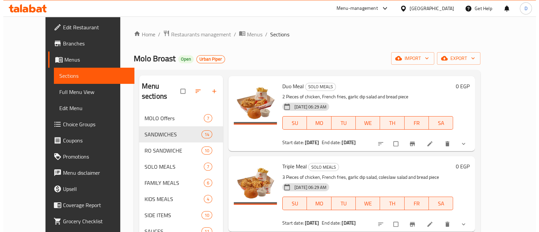
scroll to position [42, 0]
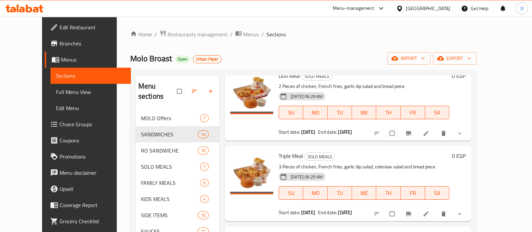
type input "وج"
click at [417, 126] on button "Branch-specific-item" at bounding box center [409, 133] width 16 height 15
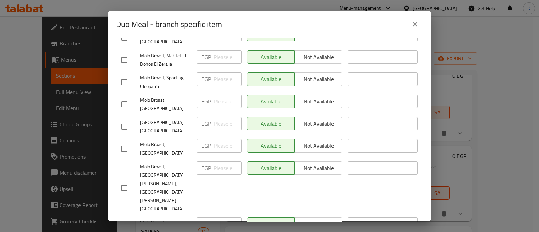
scroll to position [159, 0]
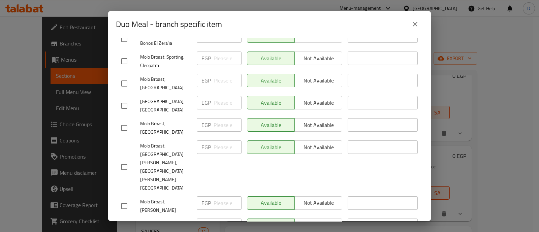
click at [416, 18] on button "close" at bounding box center [415, 24] width 16 height 16
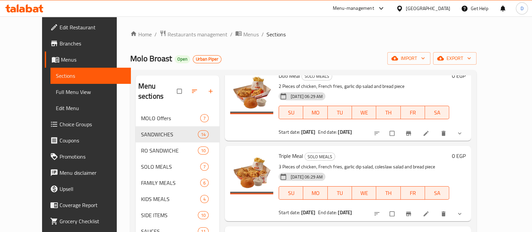
click at [465, 130] on span "show more" at bounding box center [460, 133] width 8 height 7
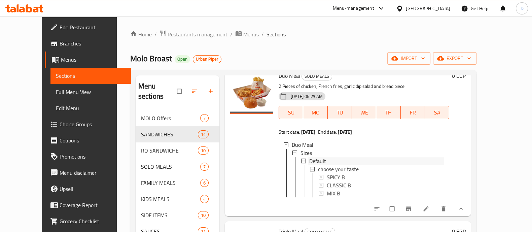
click at [347, 157] on div "Default" at bounding box center [376, 161] width 135 height 8
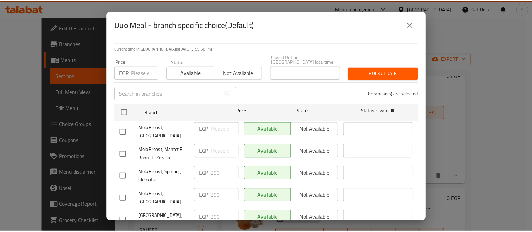
scroll to position [0, 0]
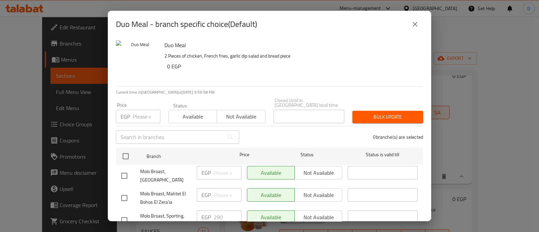
click at [144, 110] on input "number" at bounding box center [147, 116] width 28 height 13
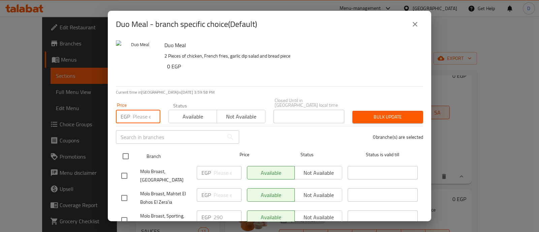
paste input "160"
type input "160"
drag, startPoint x: 128, startPoint y: 150, endPoint x: 205, endPoint y: 149, distance: 77.4
click at [128, 150] on input "checkbox" at bounding box center [125, 156] width 14 height 14
checkbox input "true"
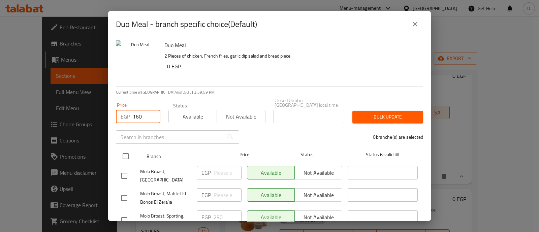
checkbox input "true"
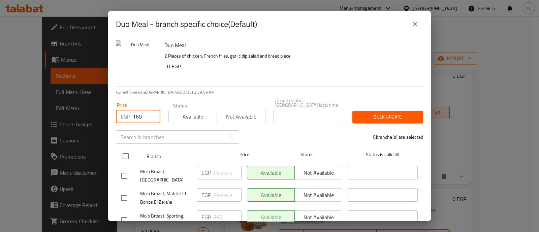
checkbox input "true"
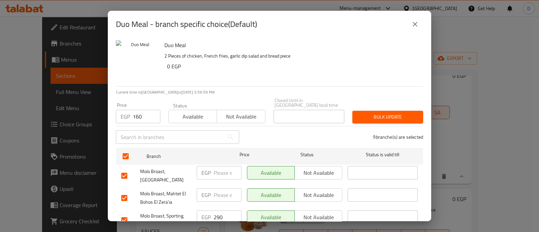
click at [366, 113] on span "Bulk update" at bounding box center [387, 117] width 60 height 8
